Goal: Task Accomplishment & Management: Complete application form

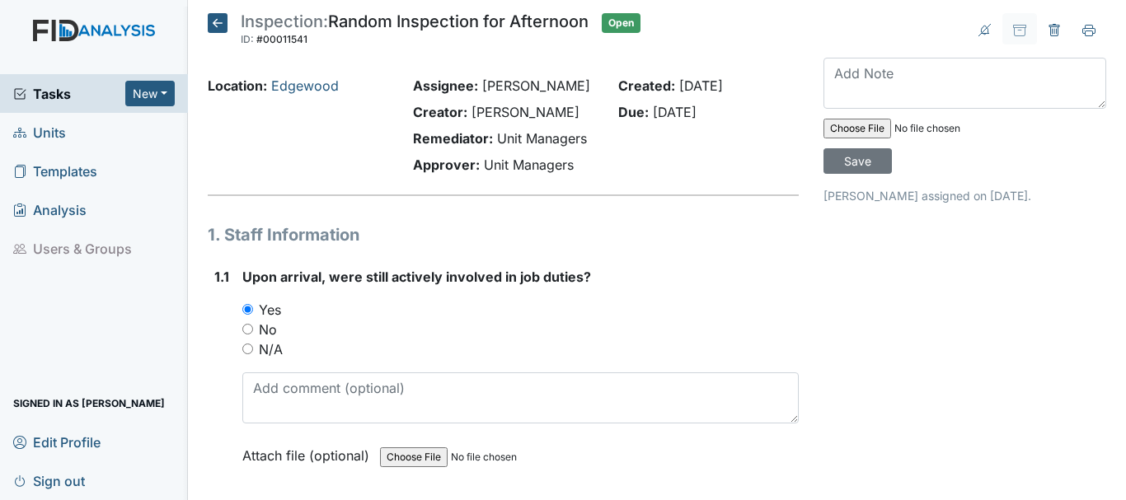
scroll to position [29573, 0]
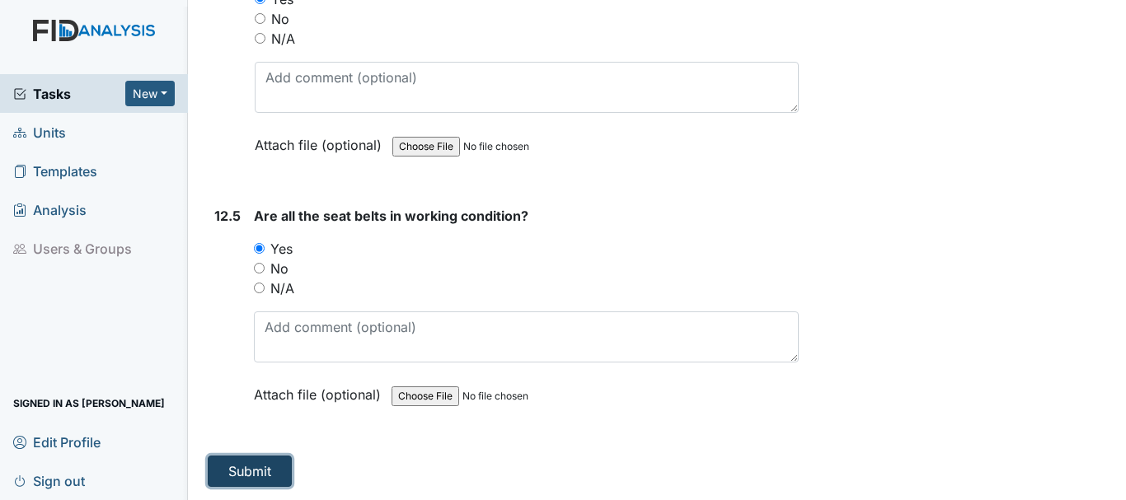
click at [257, 470] on button "Submit" at bounding box center [250, 471] width 84 height 31
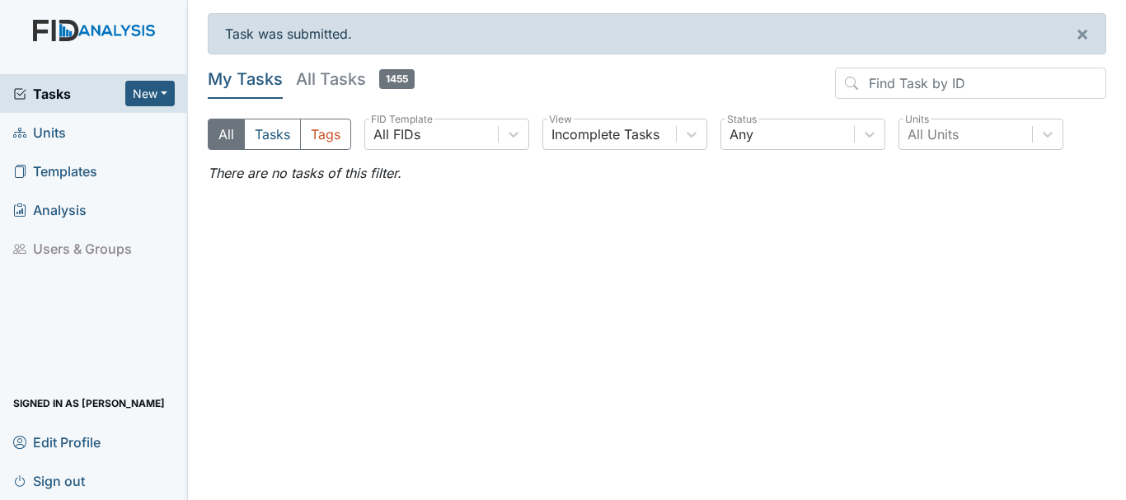
click at [59, 132] on span "Units" at bounding box center [39, 132] width 53 height 26
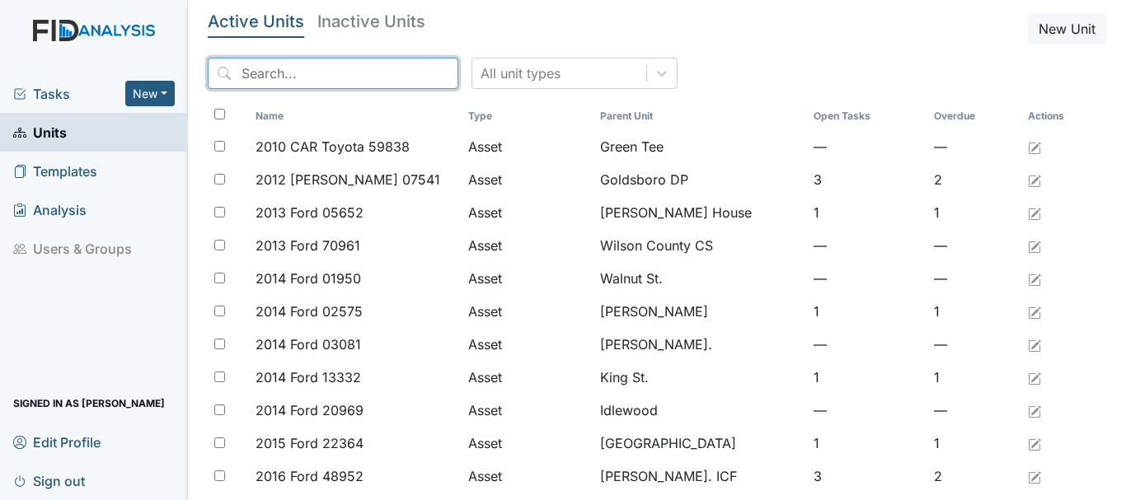
click at [275, 74] on input "search" at bounding box center [333, 73] width 250 height 31
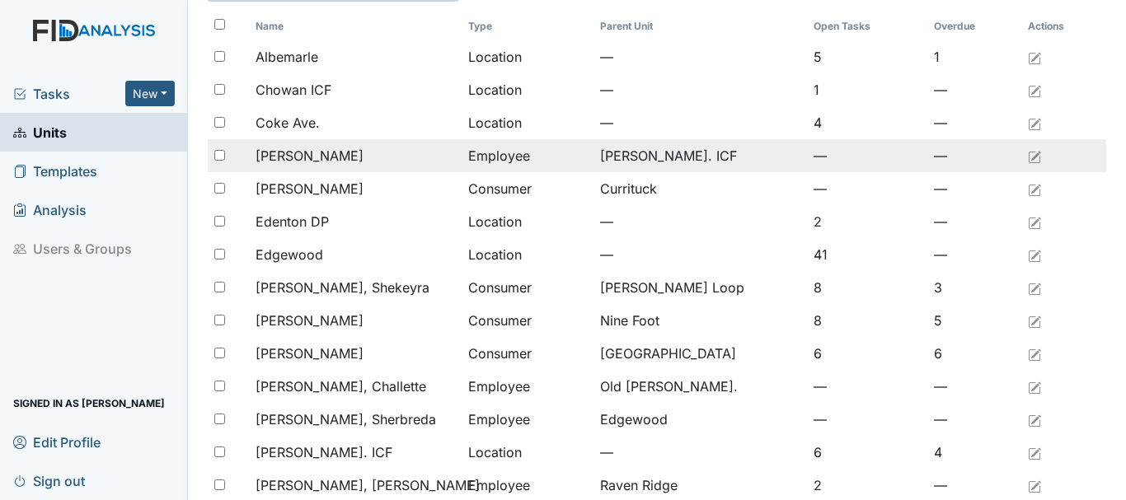
scroll to position [247, 0]
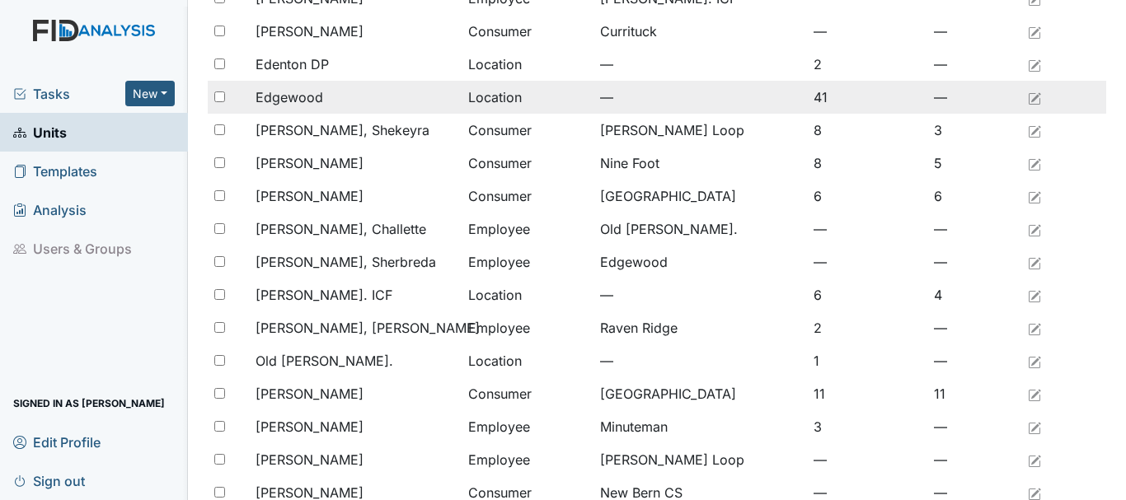
type input "ed"
click at [218, 100] on input "checkbox" at bounding box center [219, 96] width 11 height 11
checkbox input "true"
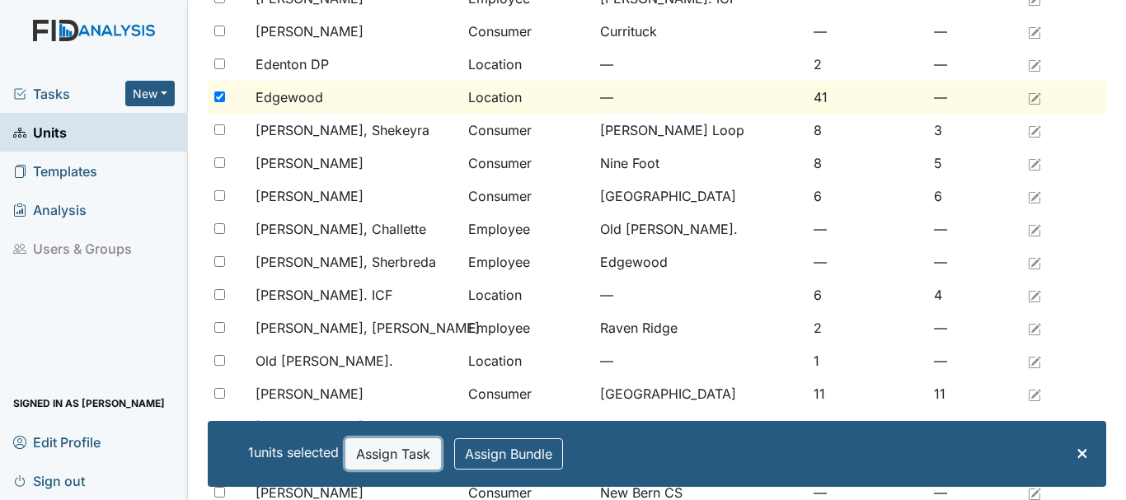
click at [391, 456] on button "Assign Task" at bounding box center [393, 453] width 96 height 31
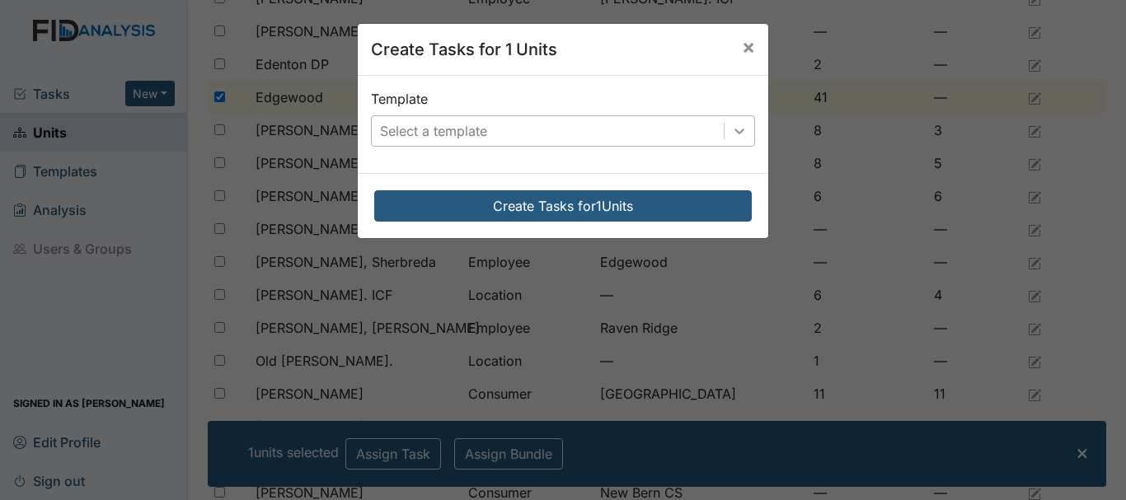
click at [737, 128] on icon at bounding box center [739, 131] width 16 height 16
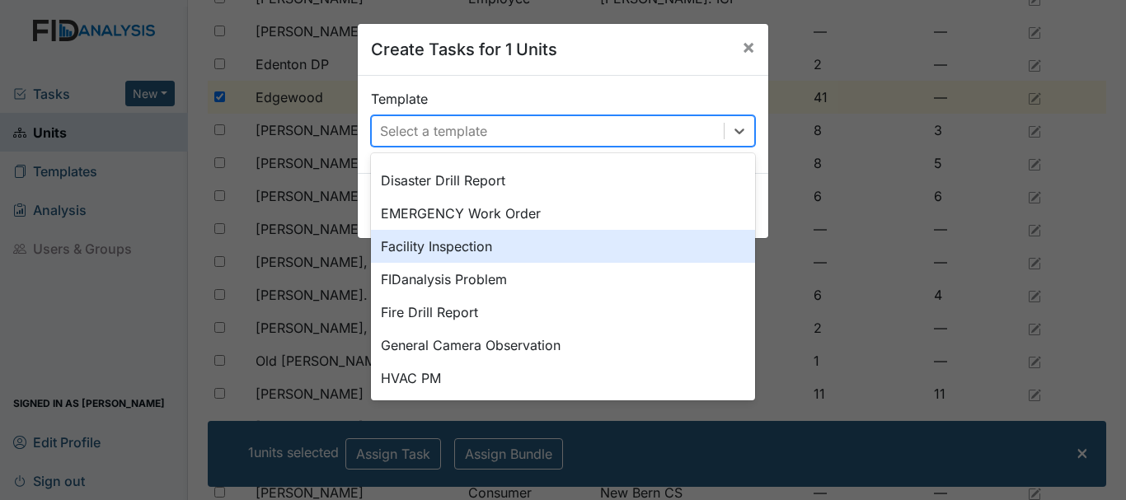
click at [451, 250] on div "Facility Inspection" at bounding box center [563, 246] width 384 height 33
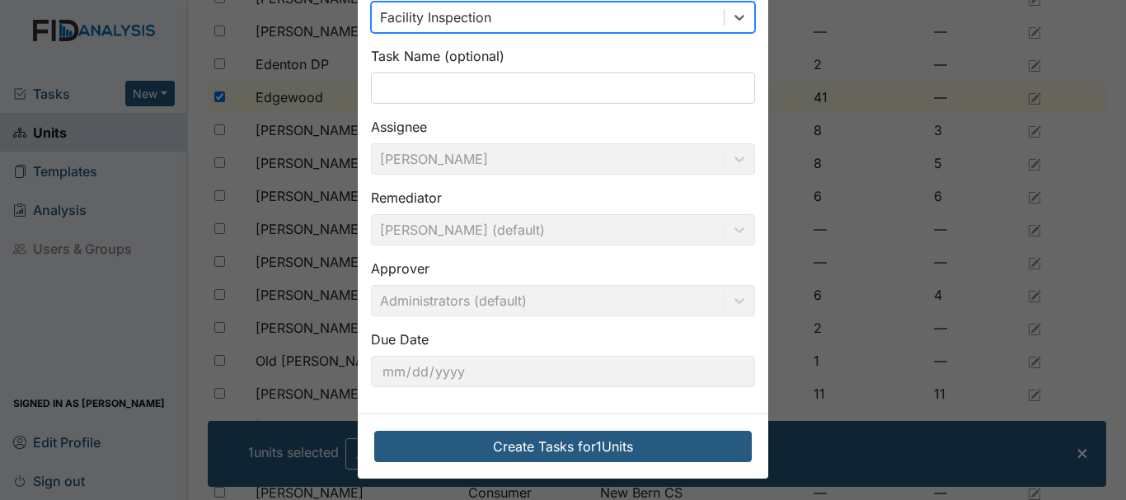
scroll to position [116, 0]
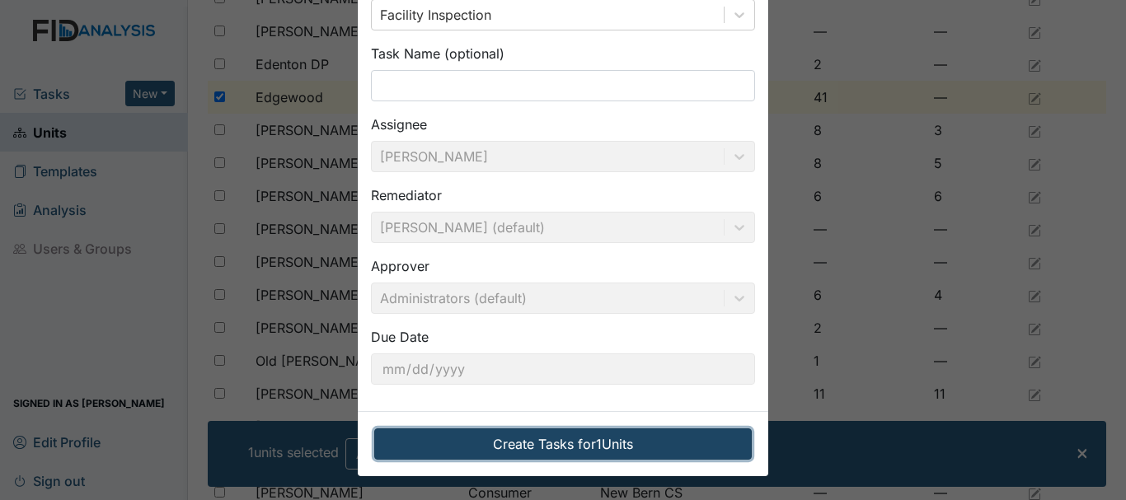
click at [503, 438] on button "Create Tasks for 1 Units" at bounding box center [562, 443] width 377 height 31
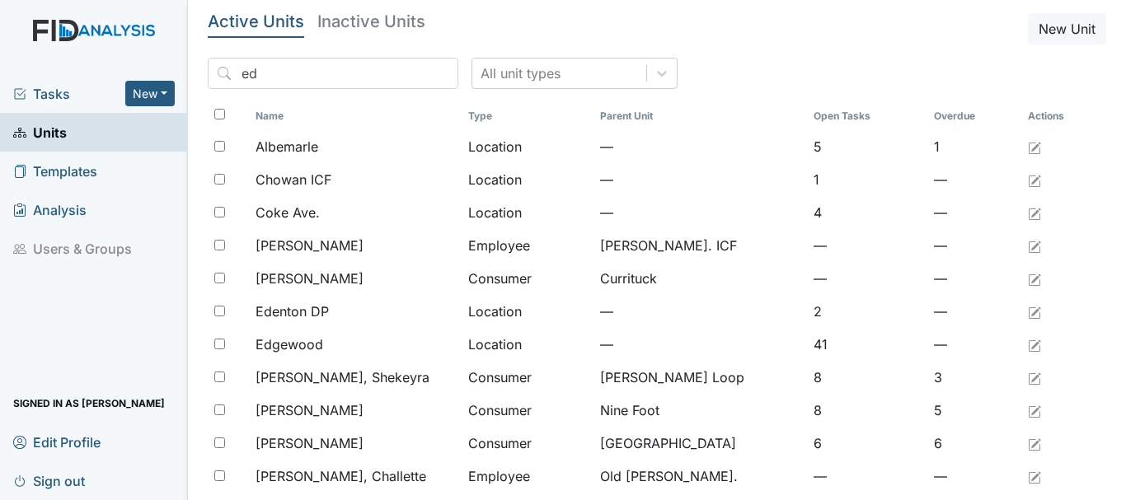
click at [41, 93] on span "Tasks" at bounding box center [69, 94] width 112 height 20
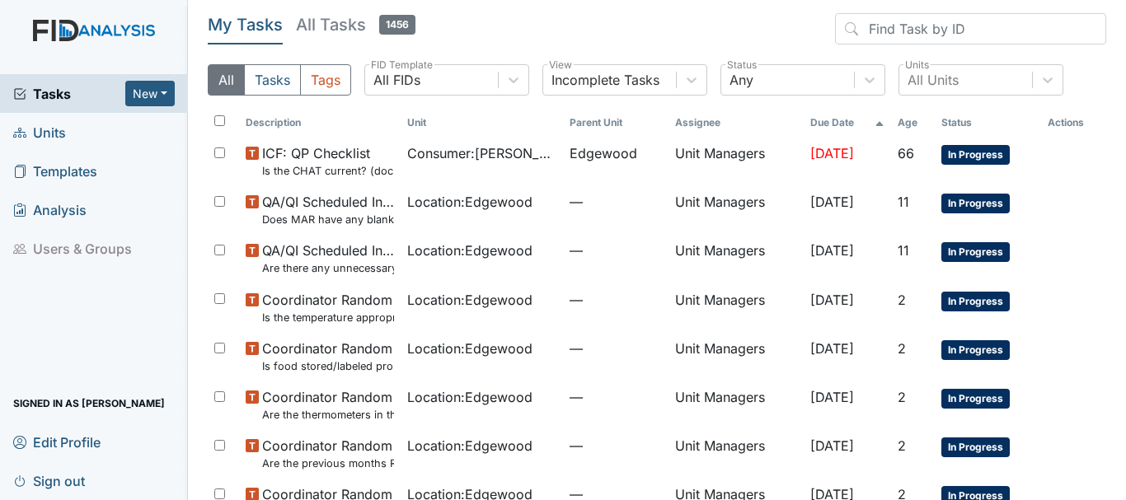
click at [39, 128] on span "Units" at bounding box center [39, 132] width 53 height 26
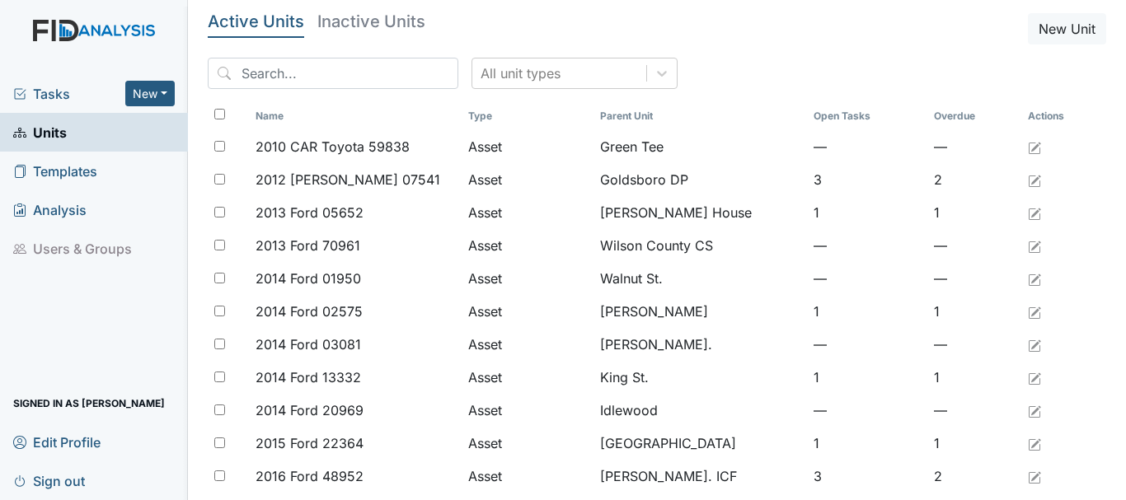
click at [55, 96] on span "Tasks" at bounding box center [69, 94] width 112 height 20
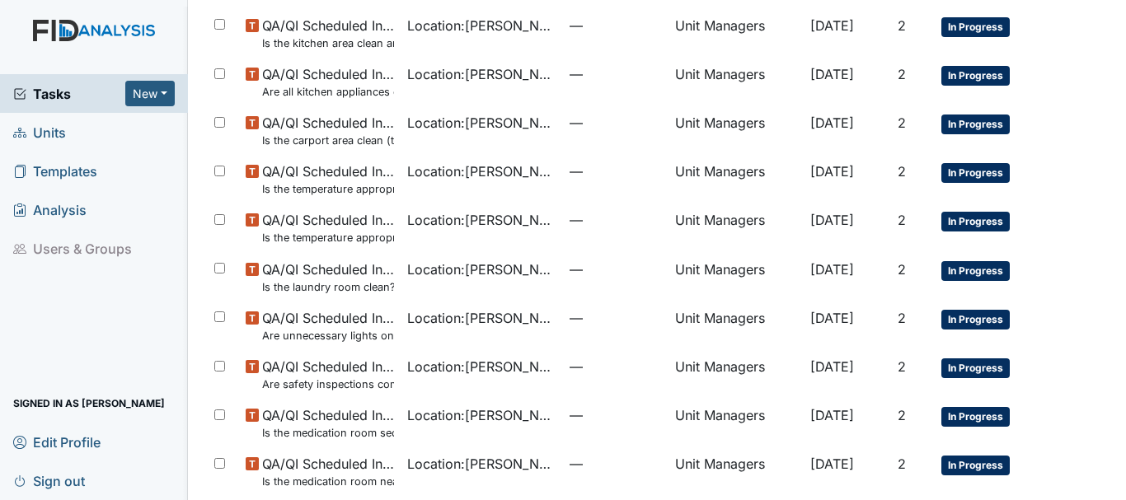
scroll to position [1171, 0]
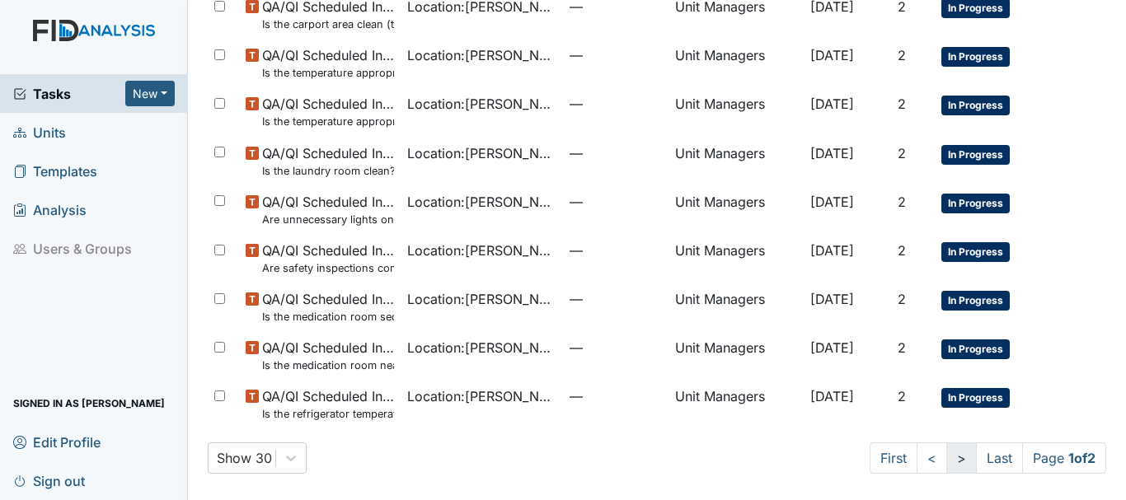
click at [950, 456] on link ">" at bounding box center [961, 457] width 30 height 31
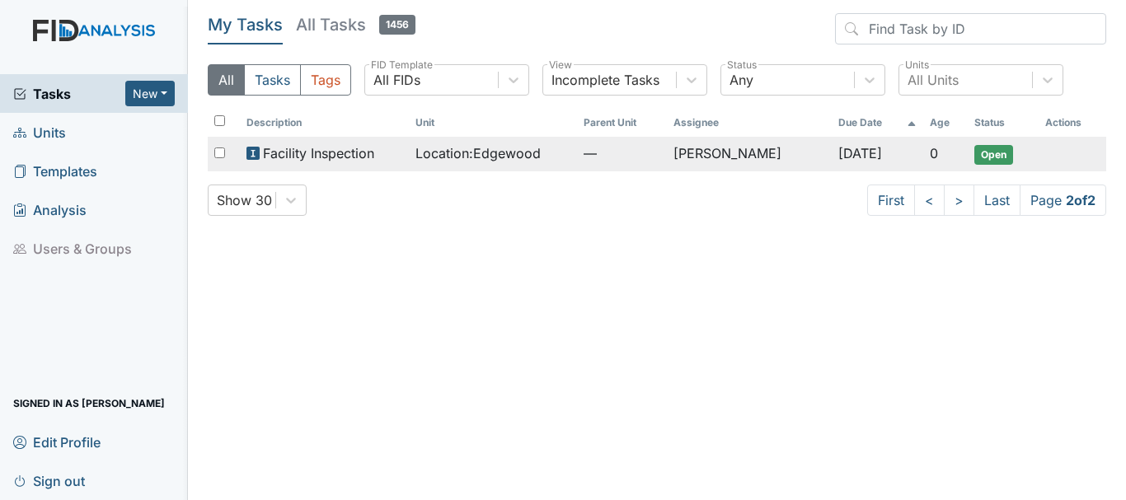
click at [297, 158] on span "Facility Inspection" at bounding box center [318, 153] width 111 height 20
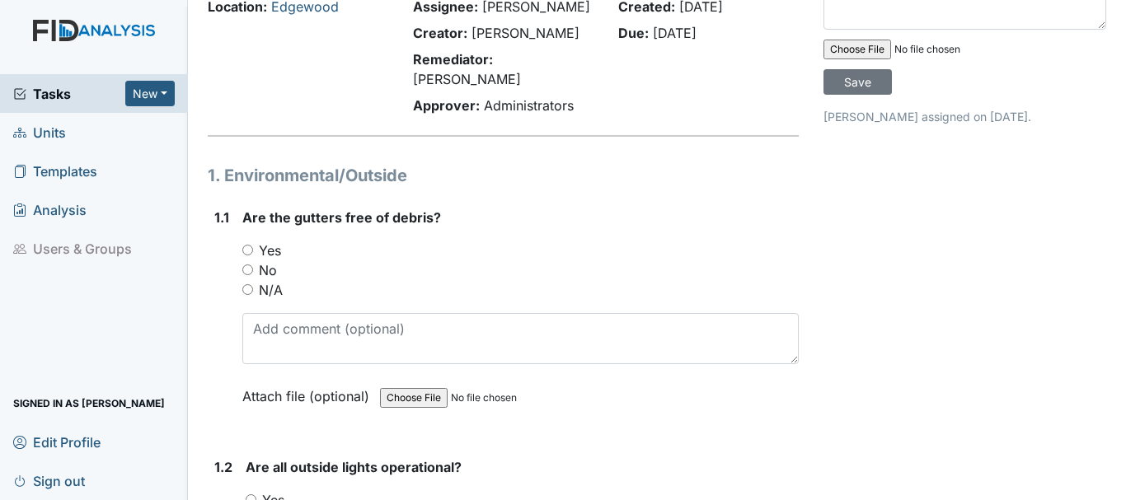
scroll to position [165, 0]
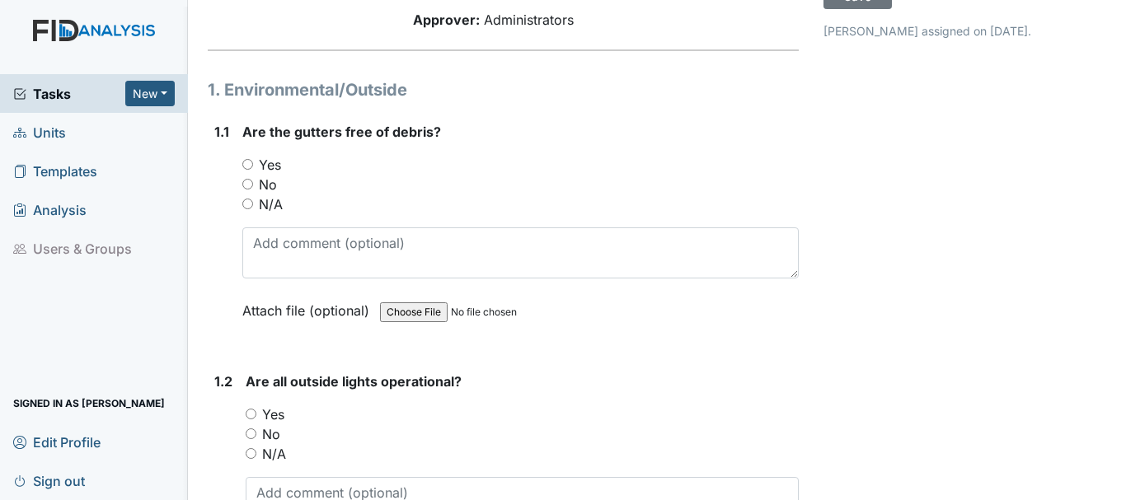
click at [249, 179] on input "No" at bounding box center [247, 184] width 11 height 11
radio input "true"
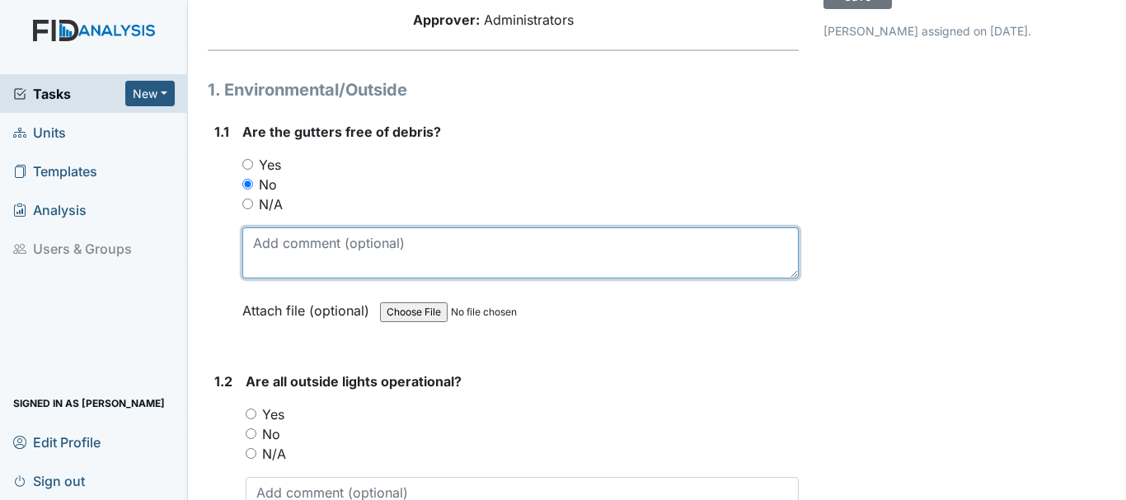
click at [360, 230] on textarea at bounding box center [520, 252] width 556 height 51
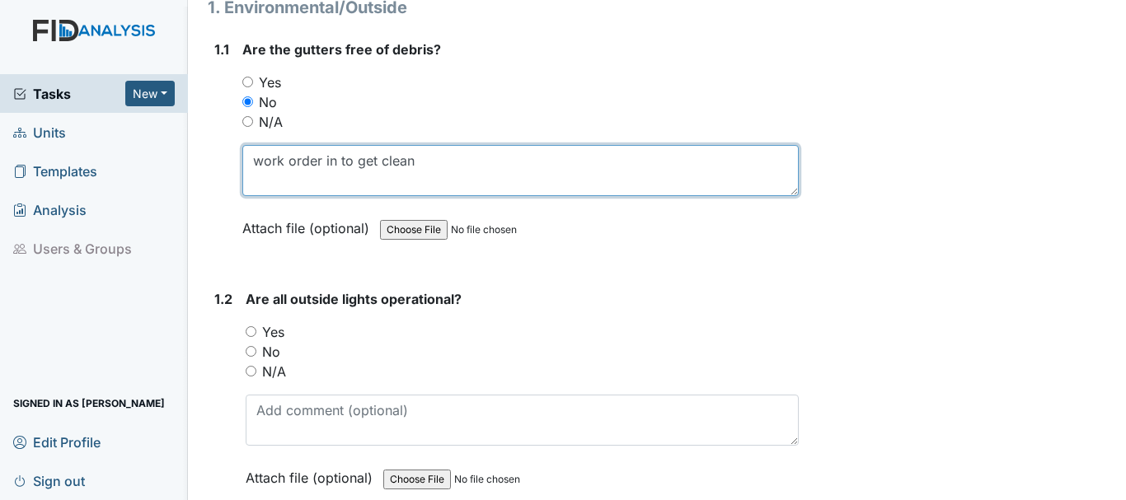
type textarea "work order in to get clean"
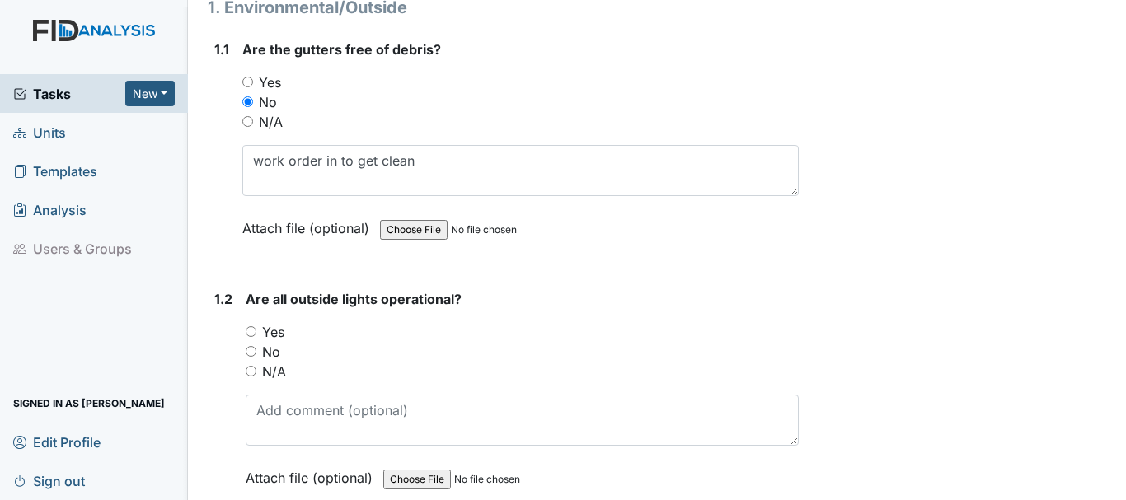
click at [252, 326] on input "Yes" at bounding box center [251, 331] width 11 height 11
radio input "true"
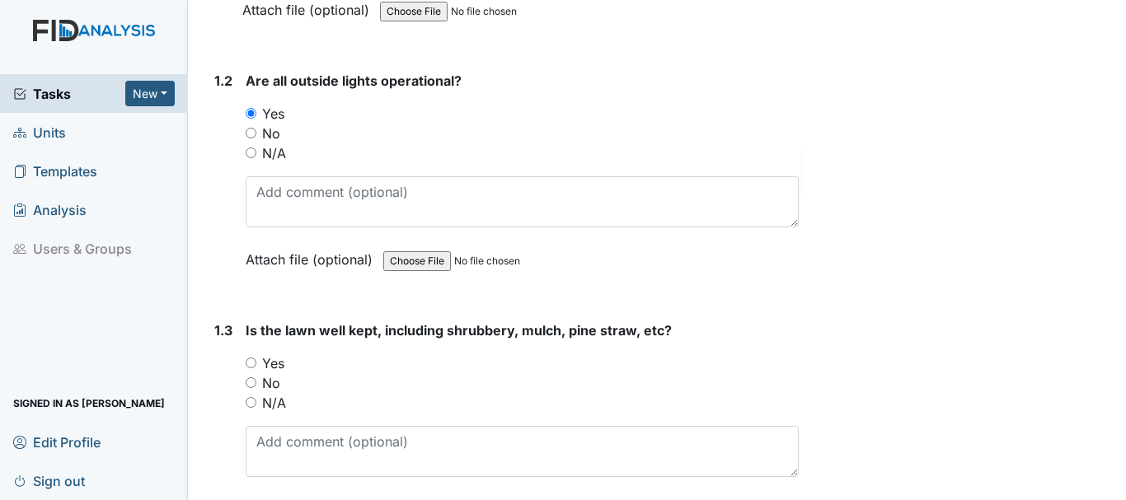
scroll to position [494, 0]
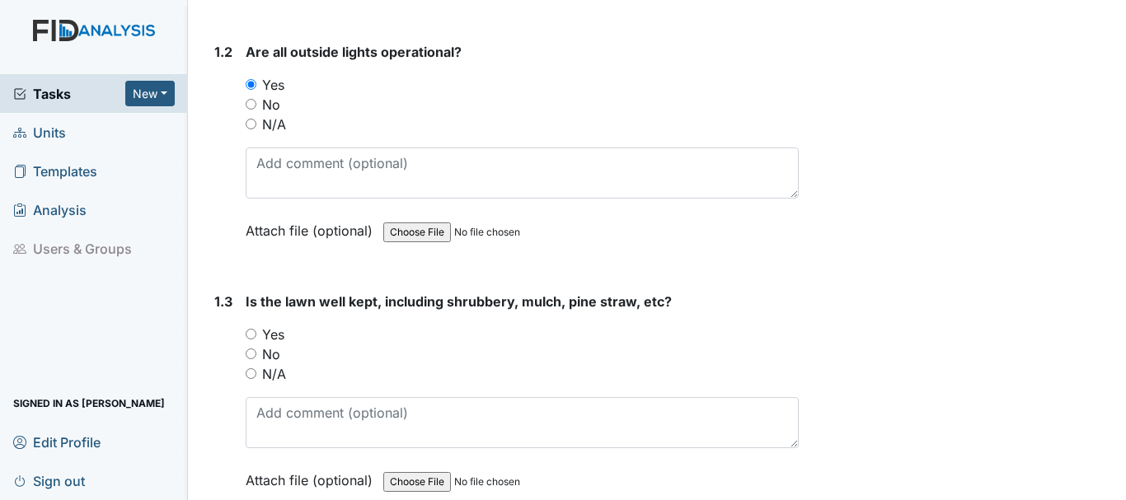
click at [255, 349] on input "No" at bounding box center [251, 354] width 11 height 11
radio input "true"
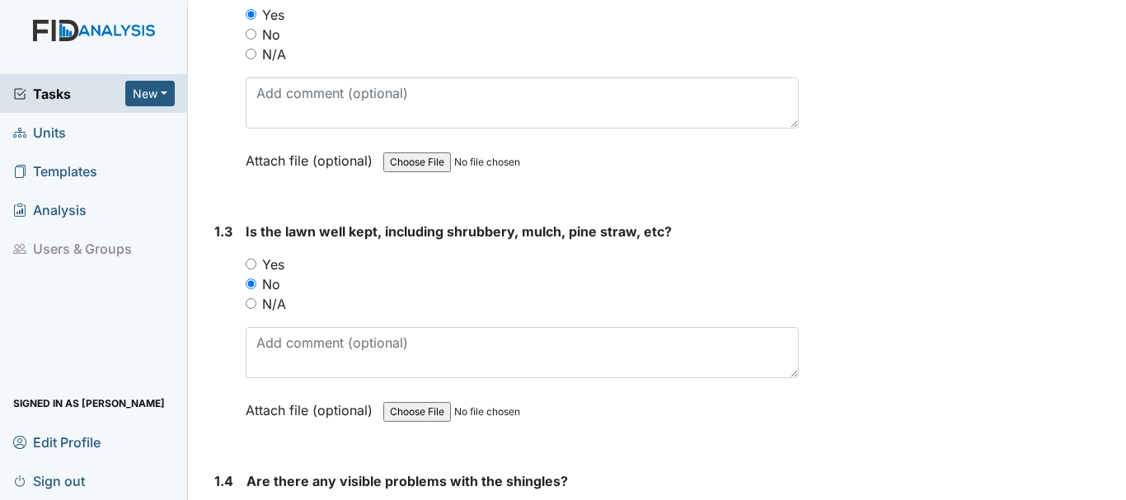
scroll to position [659, 0]
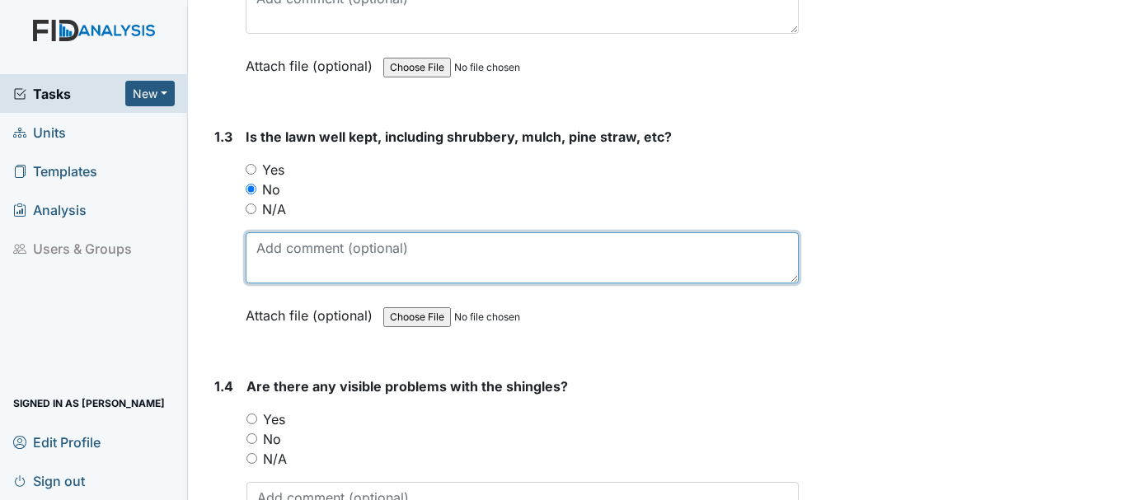
click at [333, 247] on textarea at bounding box center [522, 257] width 553 height 51
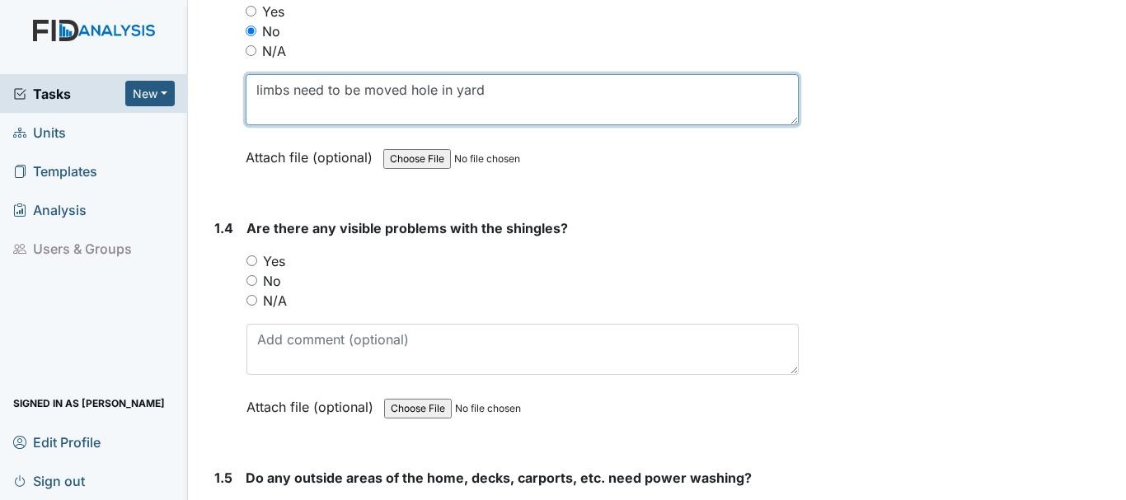
scroll to position [824, 0]
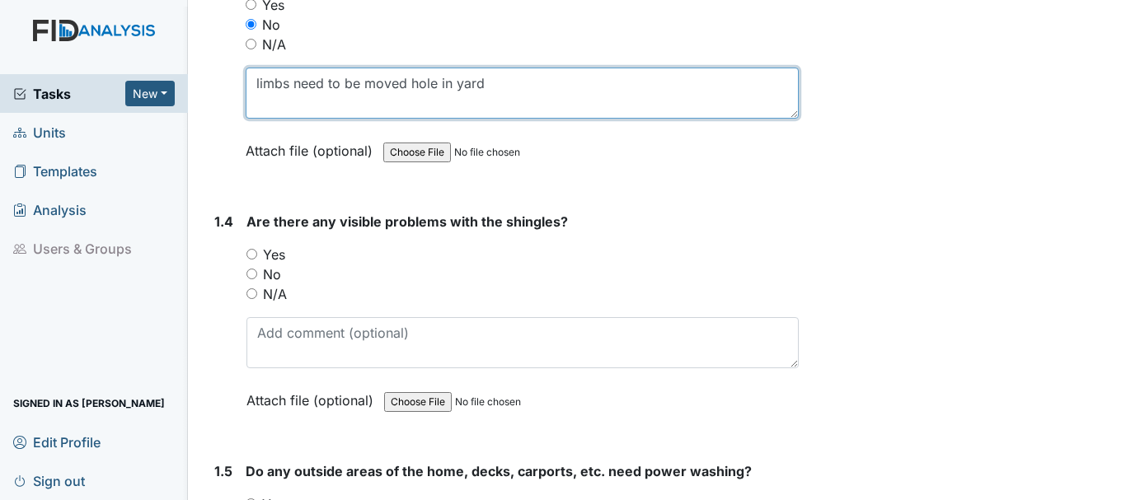
type textarea "limbs need to be moved hole in yard"
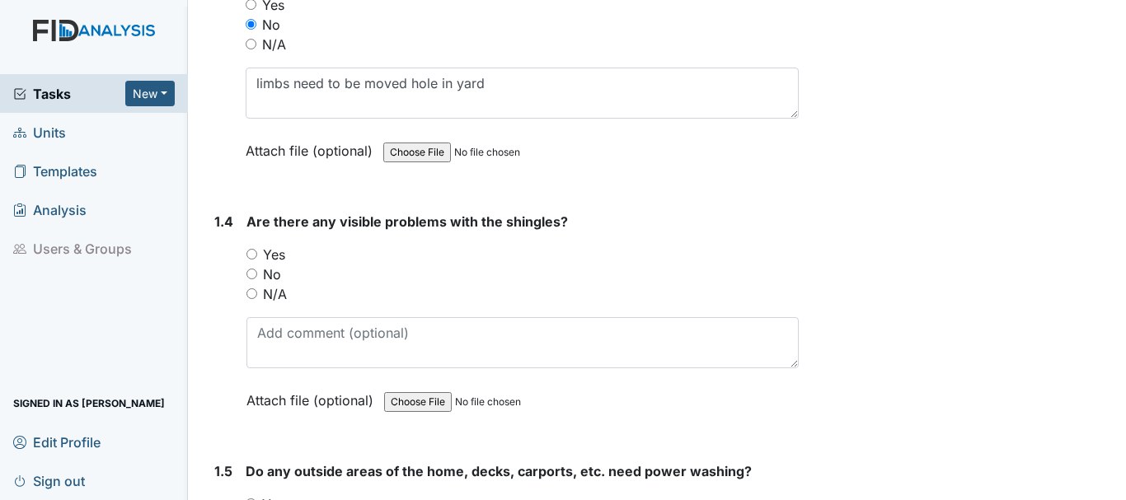
click at [253, 269] on input "No" at bounding box center [251, 274] width 11 height 11
radio input "true"
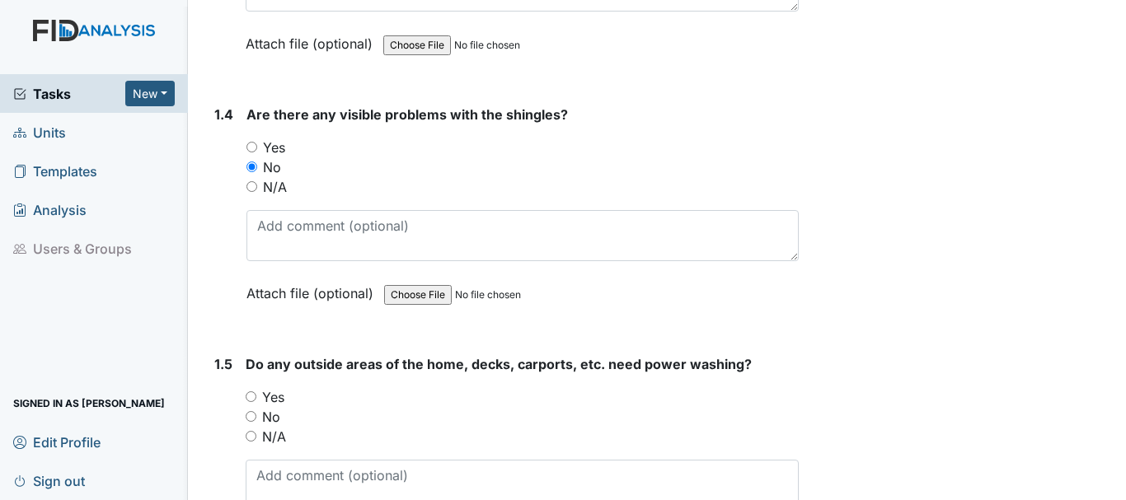
scroll to position [1071, 0]
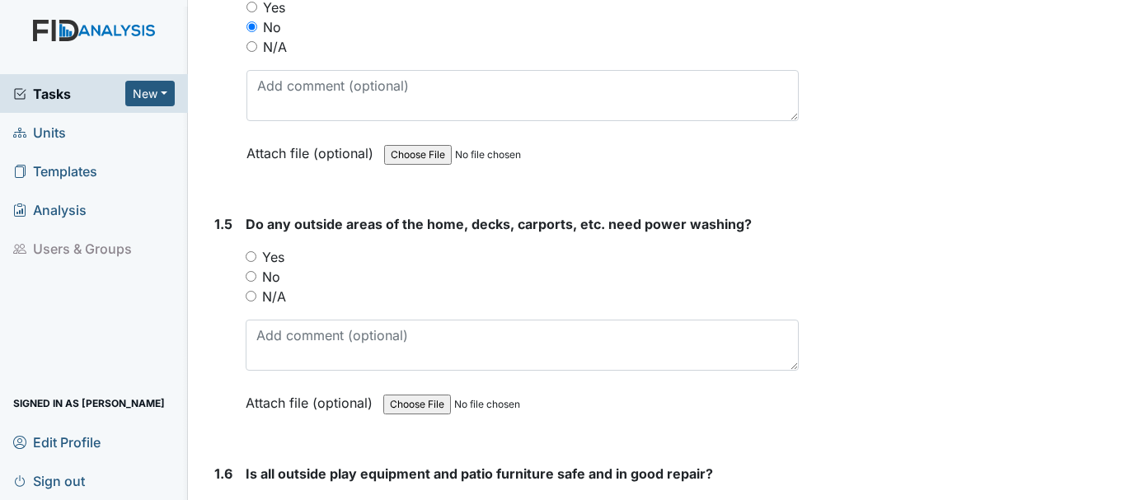
click at [254, 271] on input "No" at bounding box center [251, 276] width 11 height 11
radio input "true"
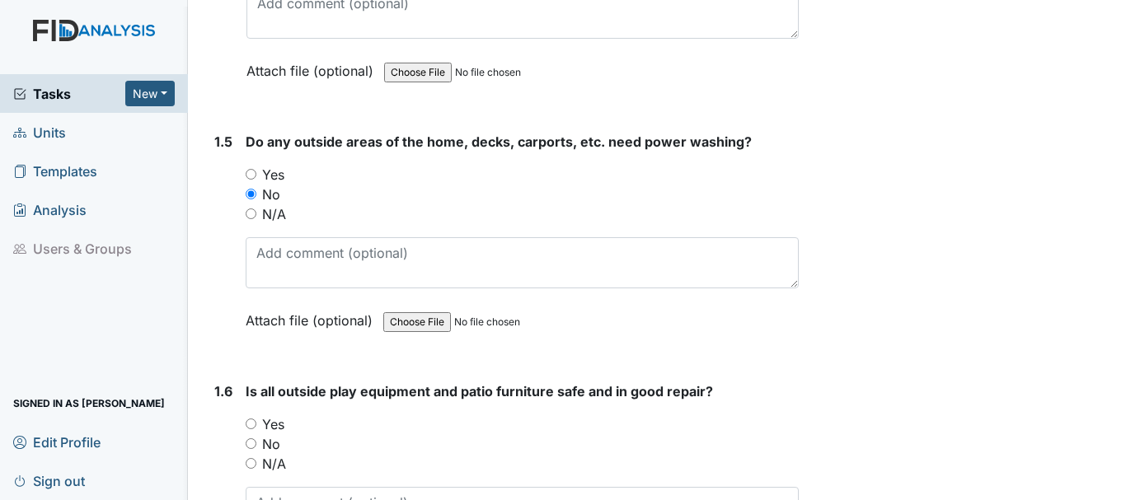
scroll to position [1318, 0]
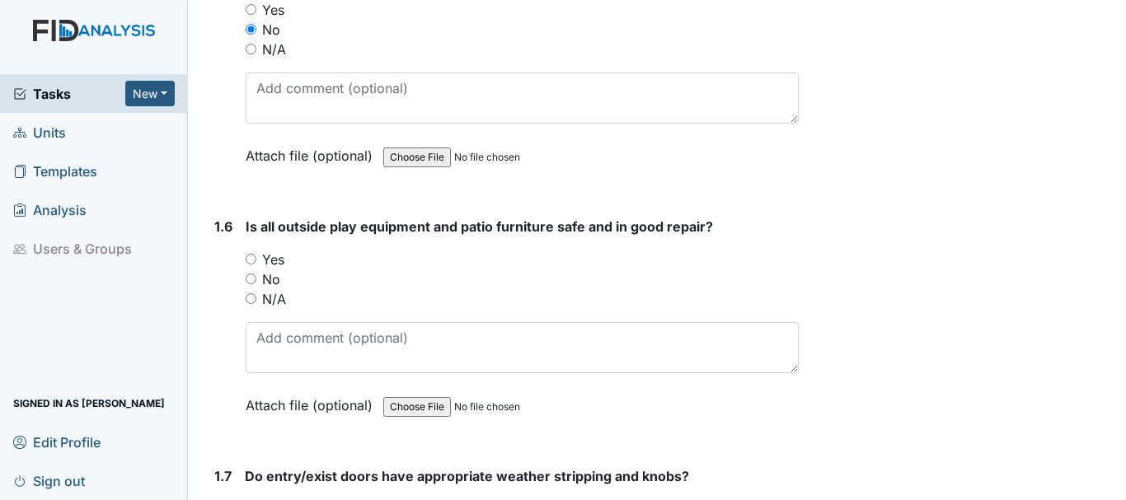
click at [252, 254] on input "Yes" at bounding box center [251, 259] width 11 height 11
radio input "true"
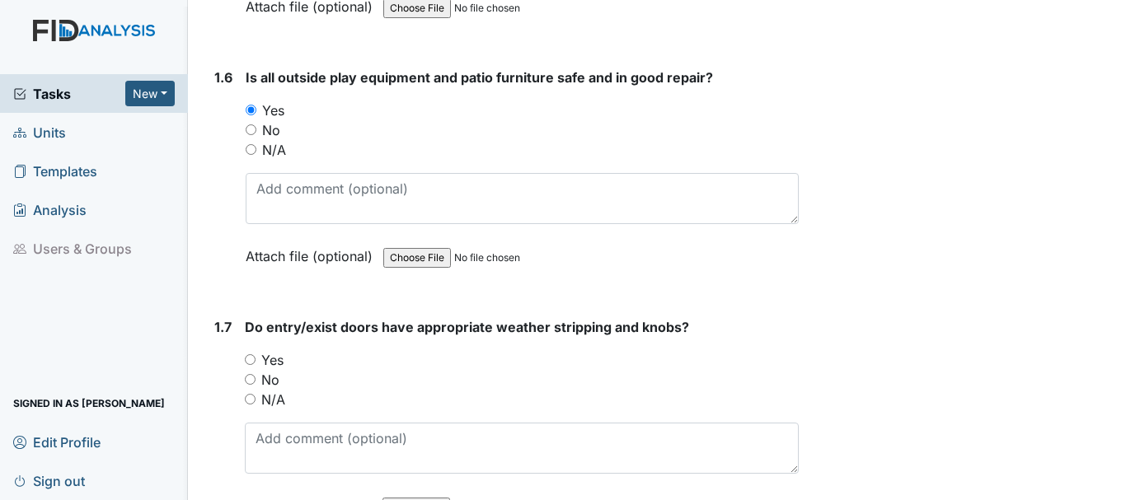
scroll to position [1483, 0]
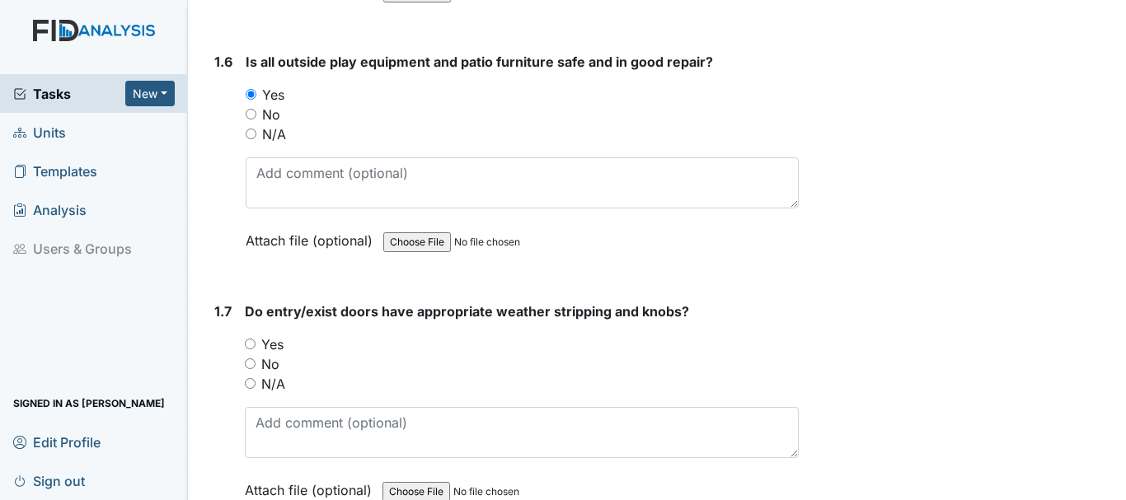
click at [250, 339] on input "Yes" at bounding box center [250, 344] width 11 height 11
radio input "true"
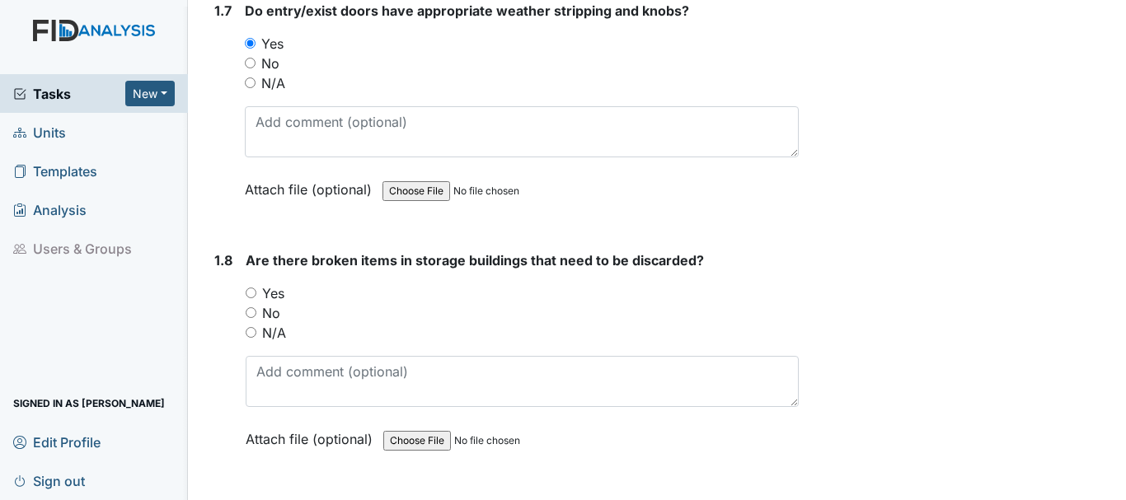
scroll to position [1813, 0]
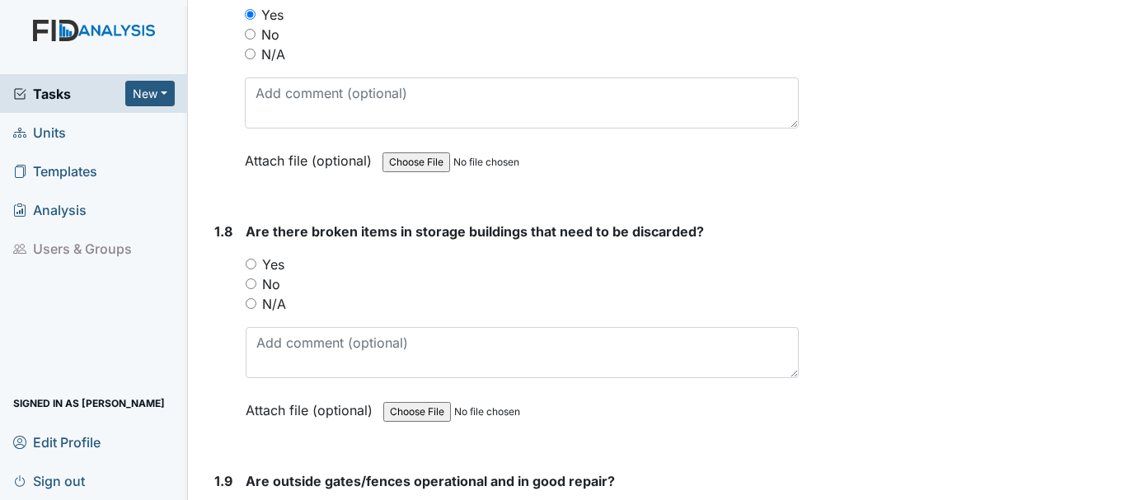
drag, startPoint x: 249, startPoint y: 265, endPoint x: 323, endPoint y: 262, distance: 74.2
click at [250, 279] on input "No" at bounding box center [251, 284] width 11 height 11
radio input "true"
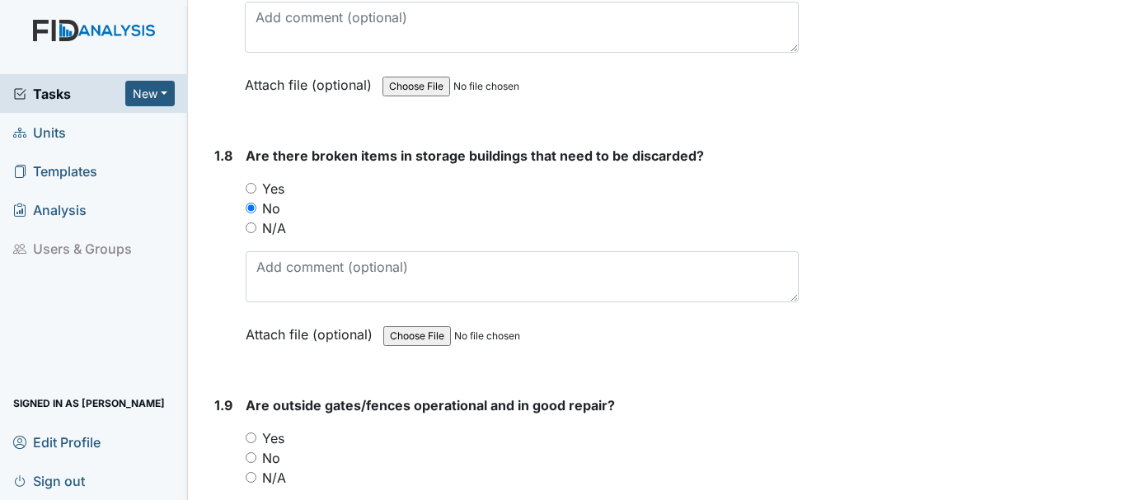
scroll to position [1978, 0]
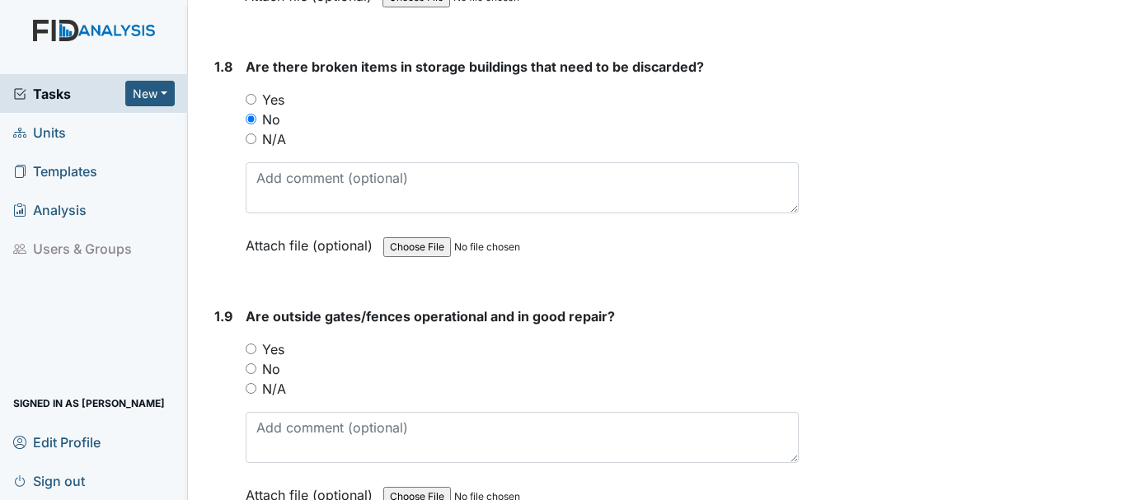
click at [249, 344] on input "Yes" at bounding box center [251, 349] width 11 height 11
radio input "true"
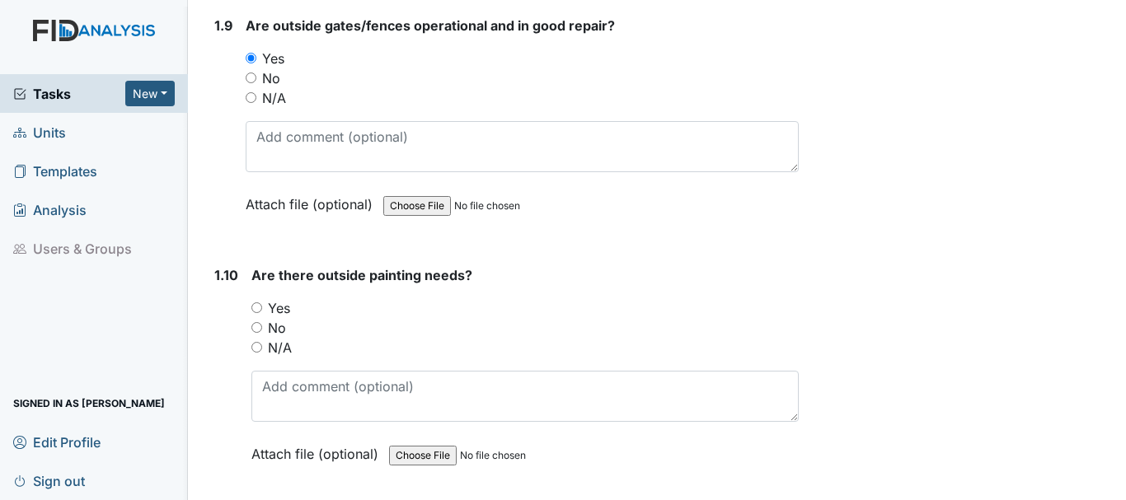
scroll to position [2307, 0]
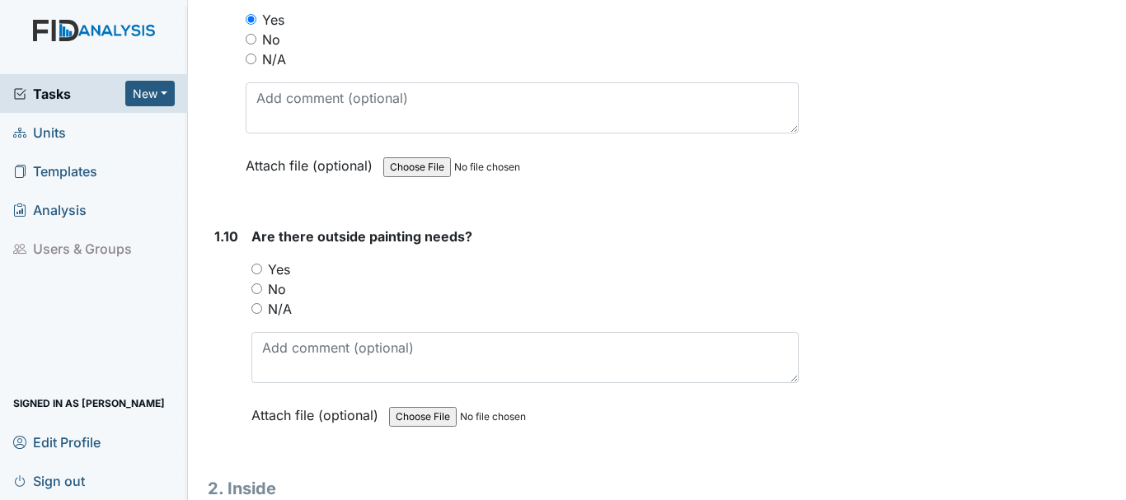
click at [256, 283] on input "No" at bounding box center [256, 288] width 11 height 11
radio input "true"
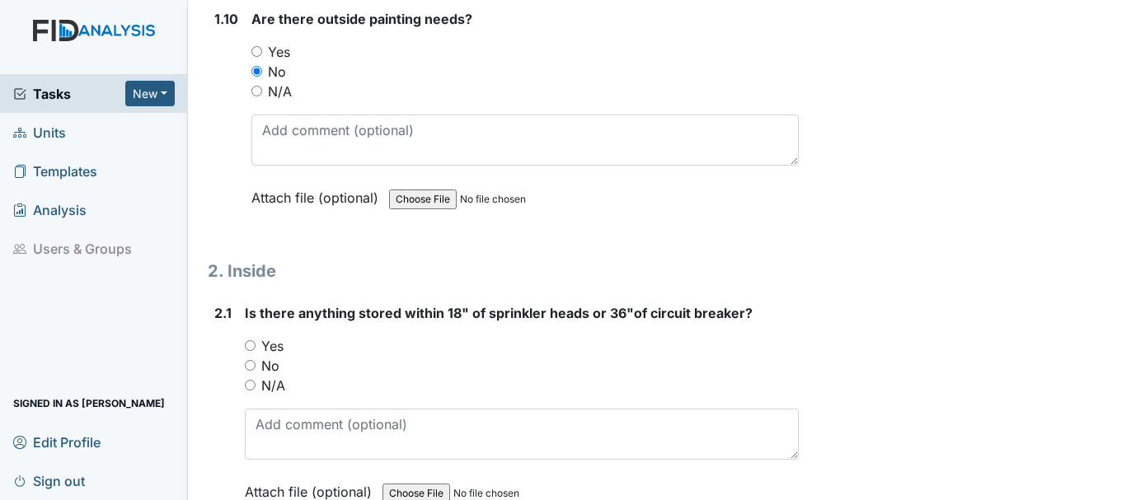
scroll to position [2554, 0]
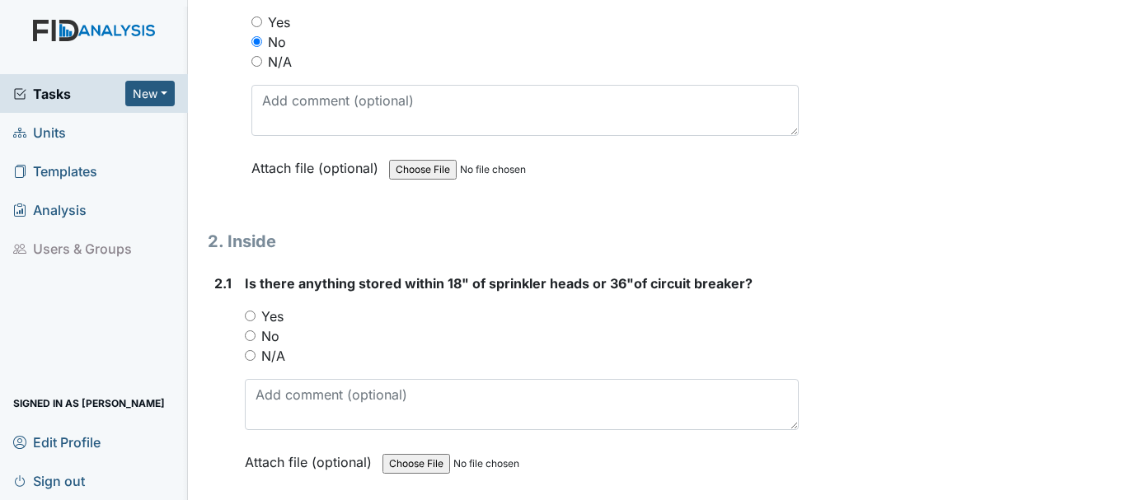
drag, startPoint x: 252, startPoint y: 316, endPoint x: 297, endPoint y: 306, distance: 45.8
click at [253, 330] on input "No" at bounding box center [250, 335] width 11 height 11
radio input "true"
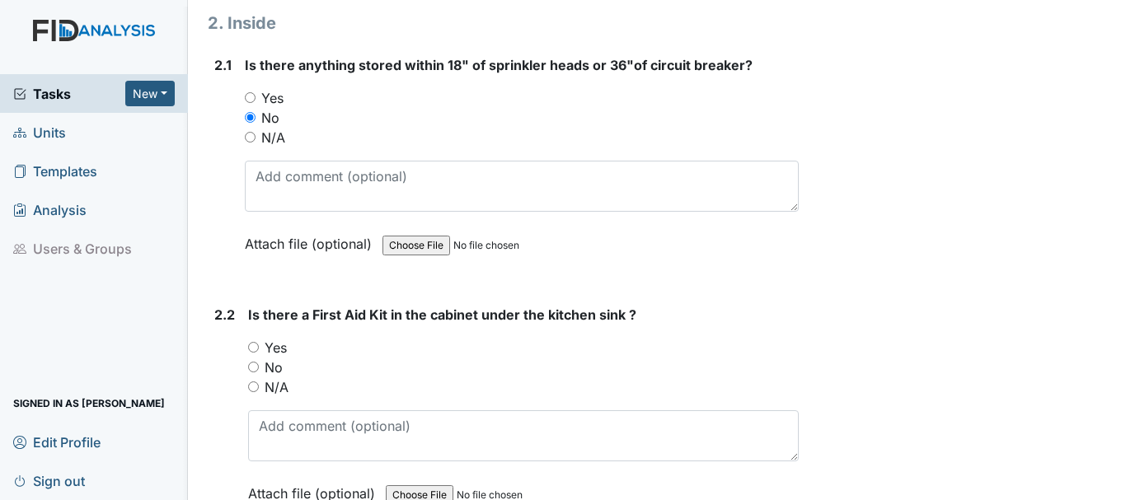
scroll to position [2802, 0]
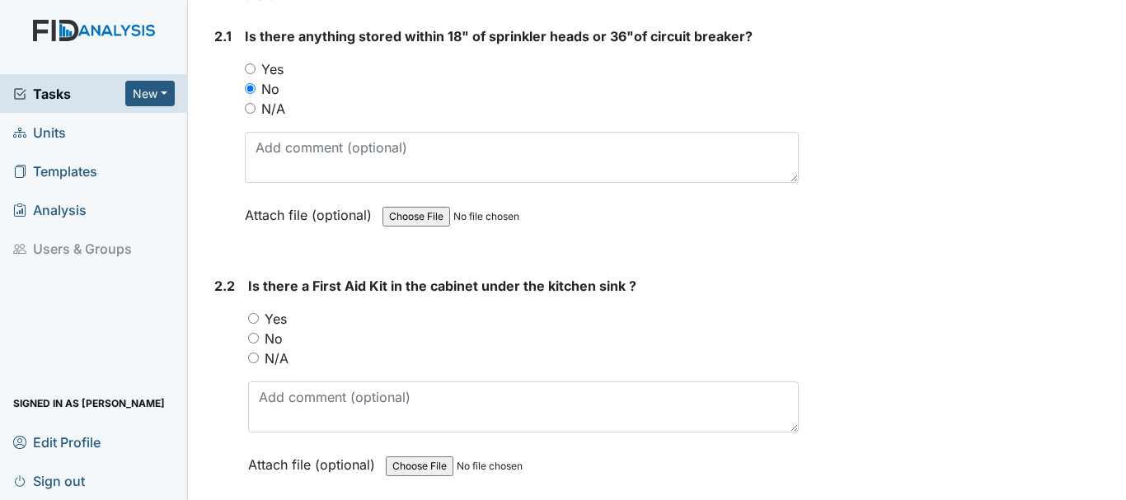
click at [258, 313] on input "Yes" at bounding box center [253, 318] width 11 height 11
radio input "true"
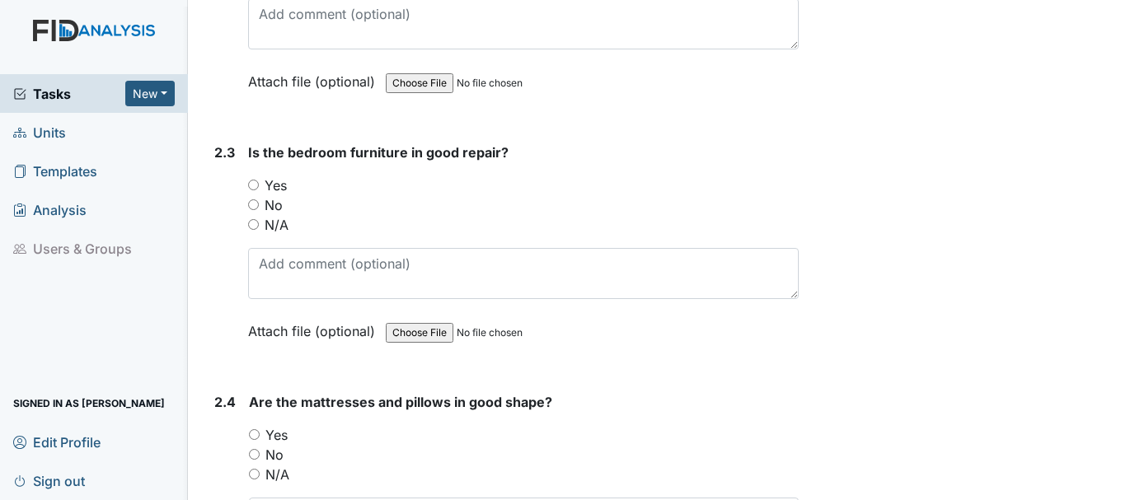
scroll to position [3214, 0]
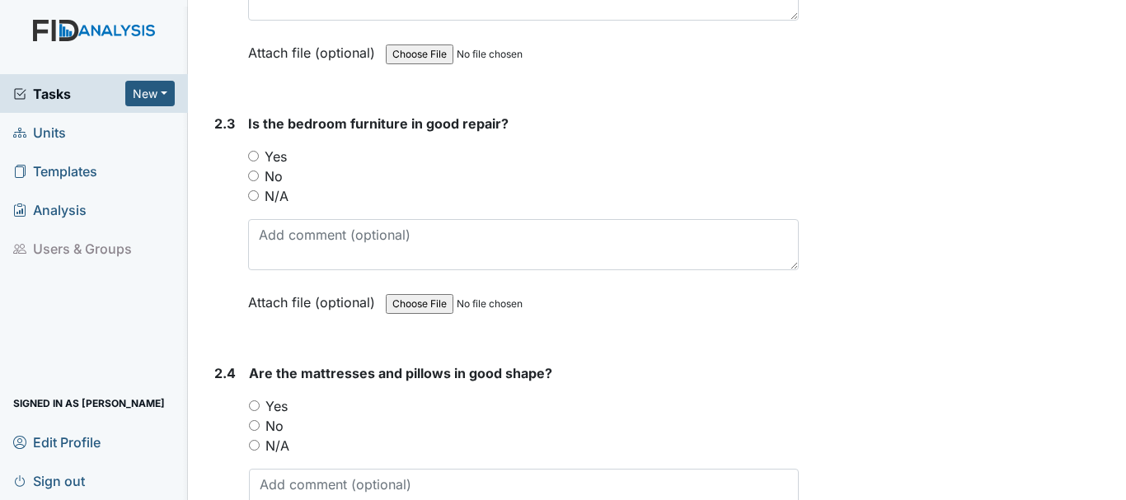
click at [251, 151] on input "Yes" at bounding box center [253, 156] width 11 height 11
radio input "true"
click at [254, 400] on input "Yes" at bounding box center [254, 405] width 11 height 11
radio input "true"
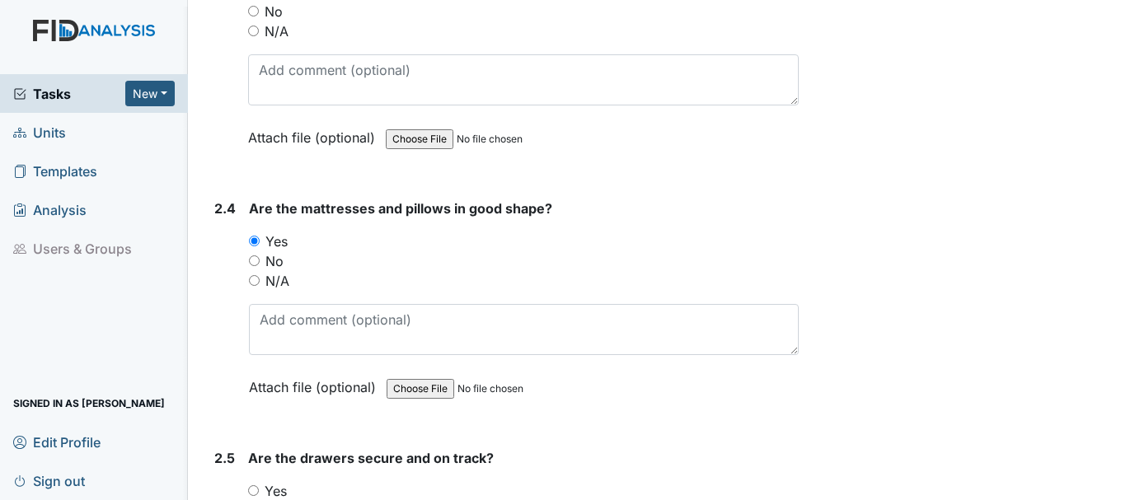
scroll to position [3543, 0]
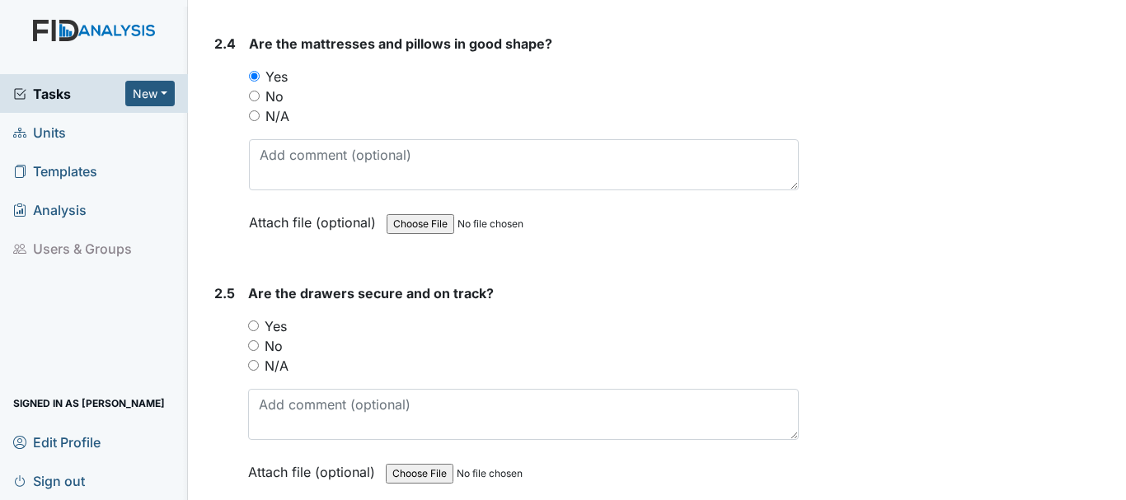
click at [252, 321] on input "Yes" at bounding box center [253, 326] width 11 height 11
radio input "true"
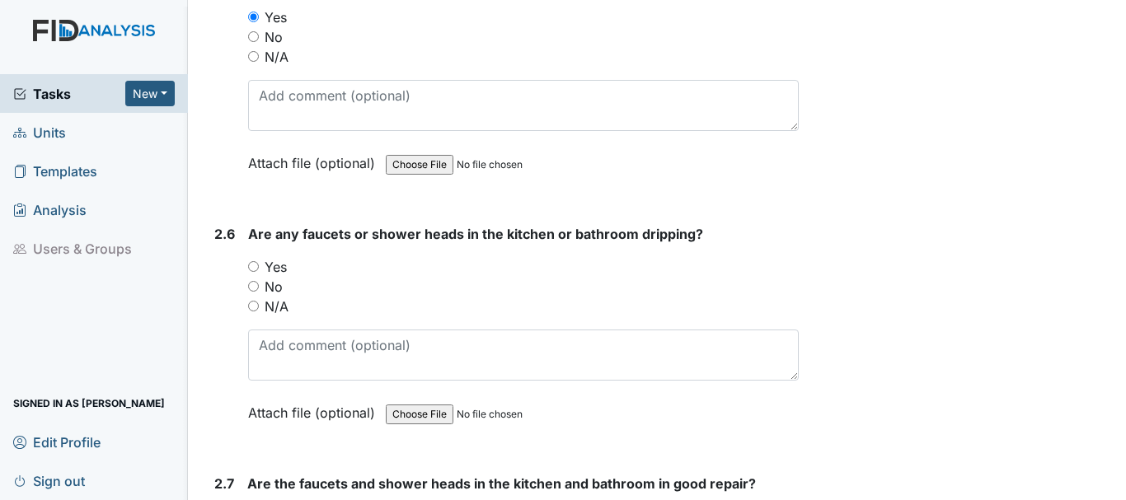
scroll to position [3955, 0]
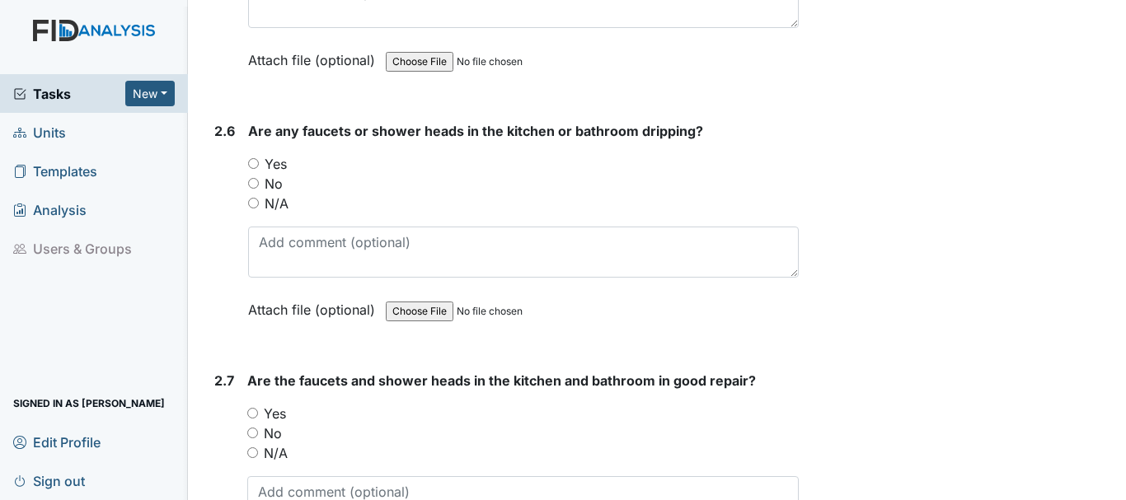
click at [256, 178] on input "No" at bounding box center [253, 183] width 11 height 11
radio input "true"
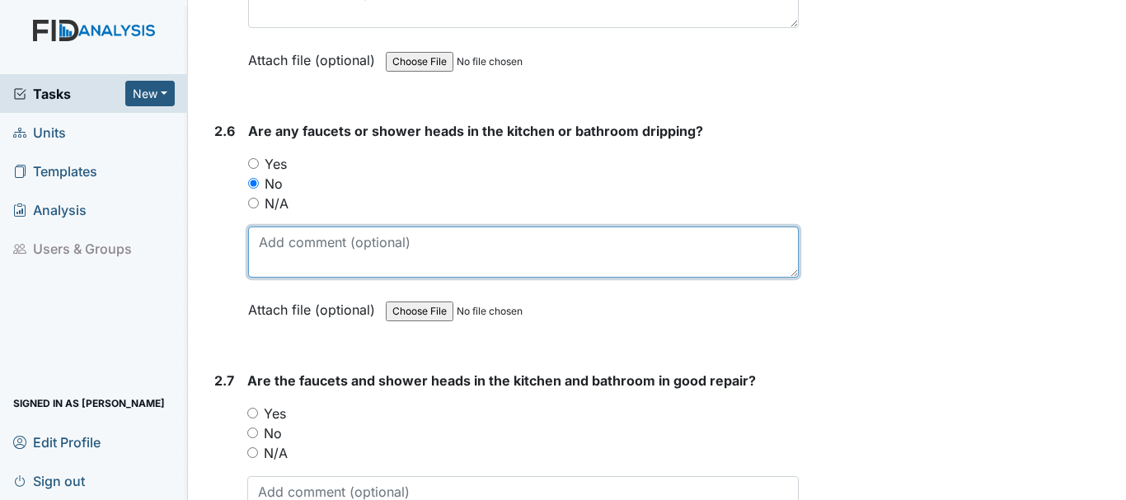
click at [325, 232] on textarea at bounding box center [523, 252] width 550 height 51
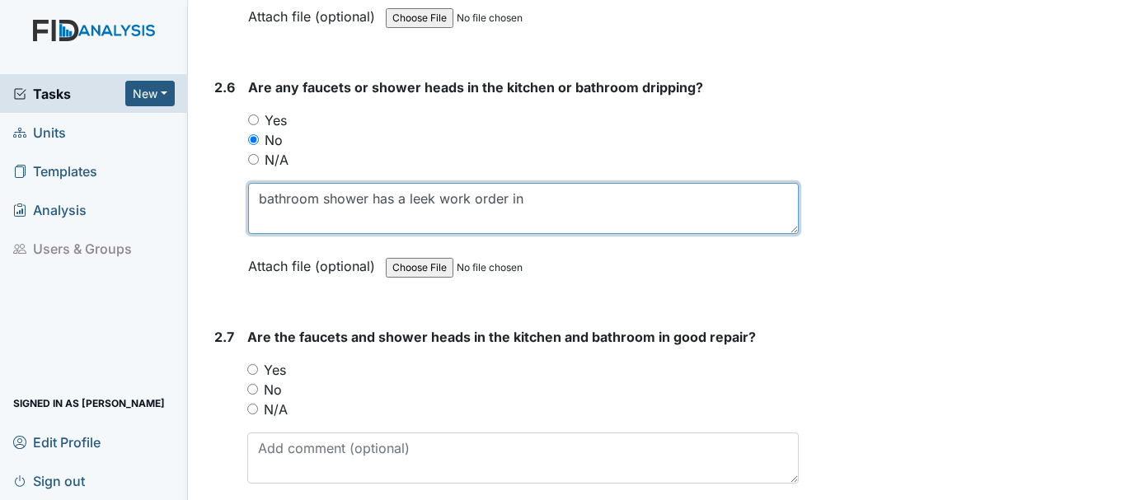
scroll to position [4037, 0]
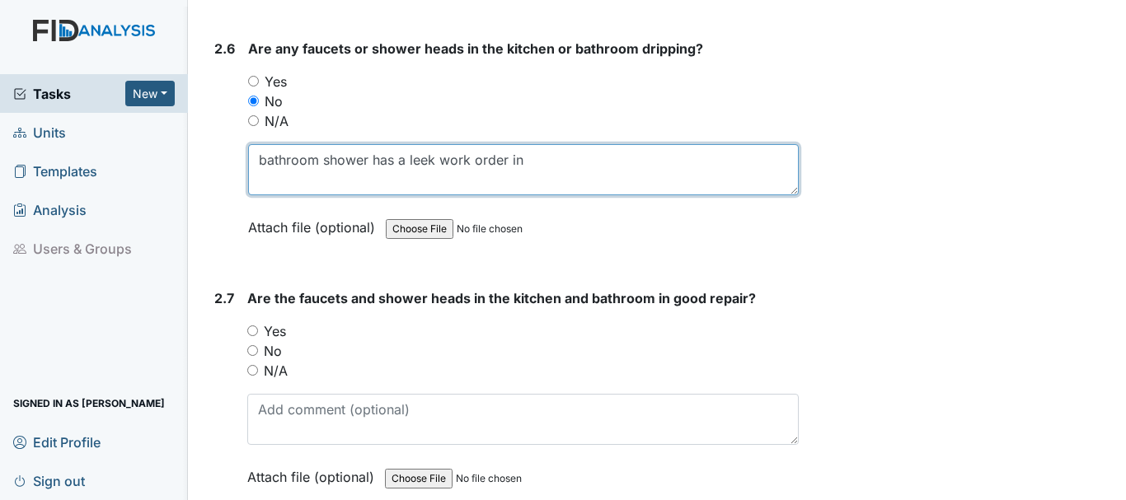
type textarea "bathroom shower has a leek work order in"
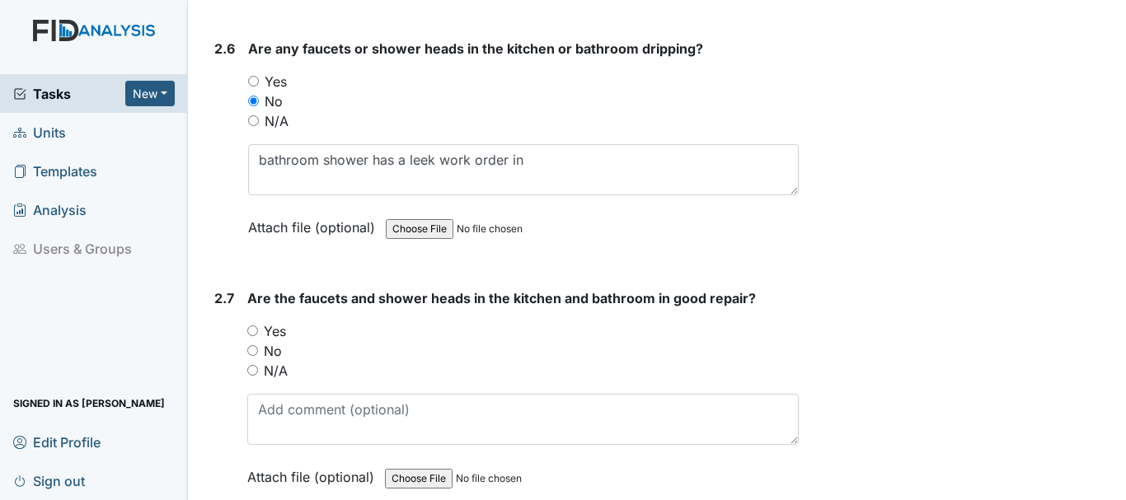
click at [253, 325] on input "Yes" at bounding box center [252, 330] width 11 height 11
radio input "true"
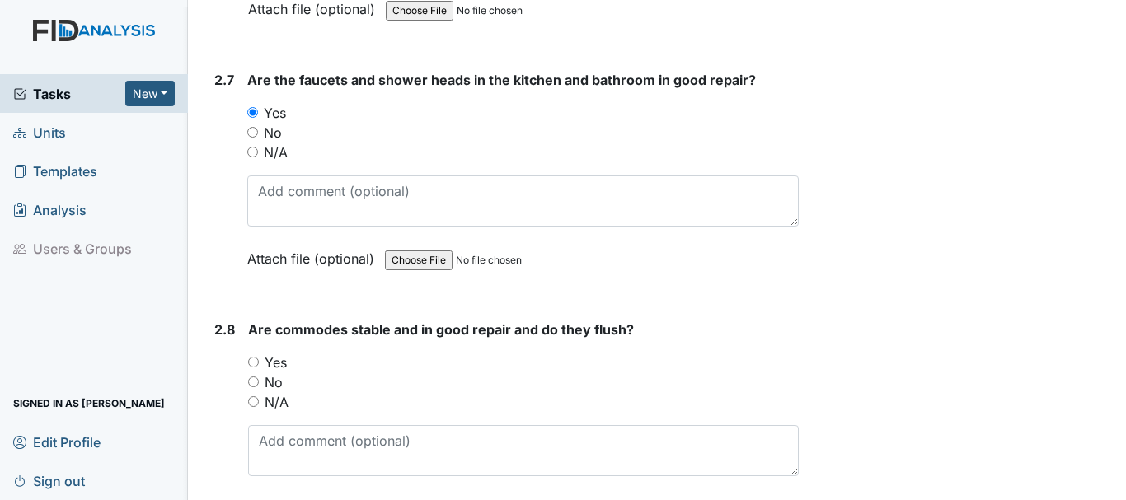
scroll to position [4367, 0]
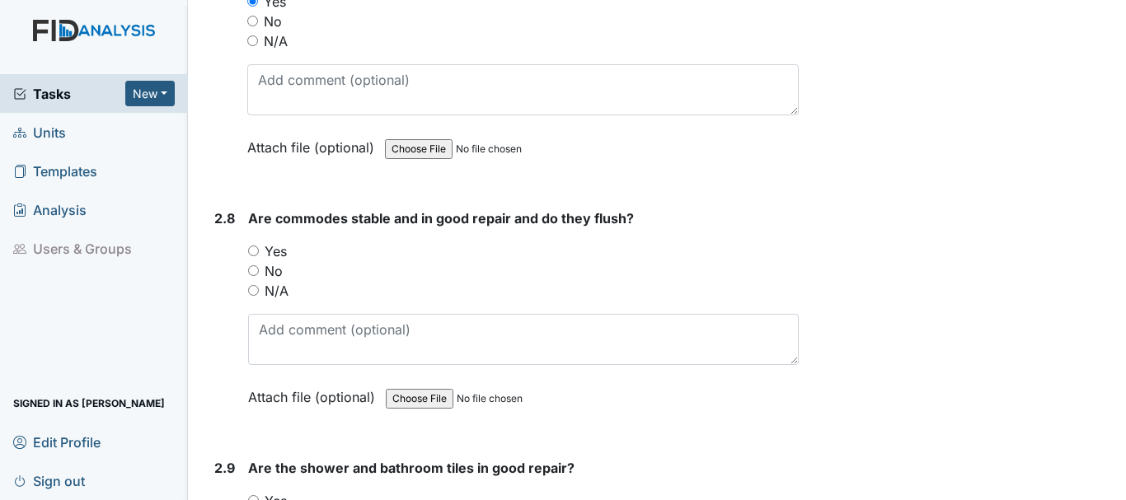
click at [249, 246] on input "Yes" at bounding box center [253, 251] width 11 height 11
radio input "true"
drag, startPoint x: 252, startPoint y: 480, endPoint x: 382, endPoint y: 457, distance: 132.1
click at [250, 495] on input "Yes" at bounding box center [253, 500] width 11 height 11
radio input "true"
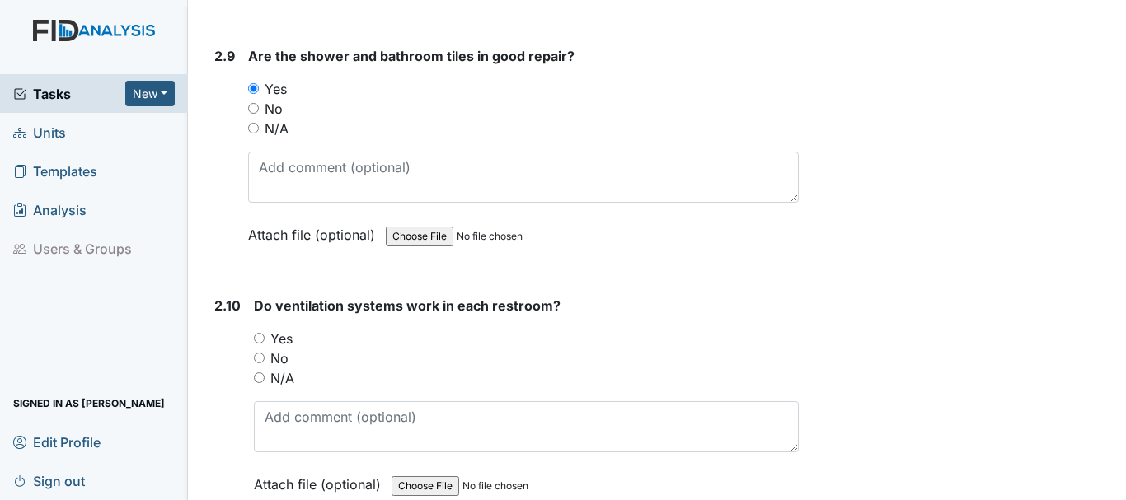
scroll to position [4861, 0]
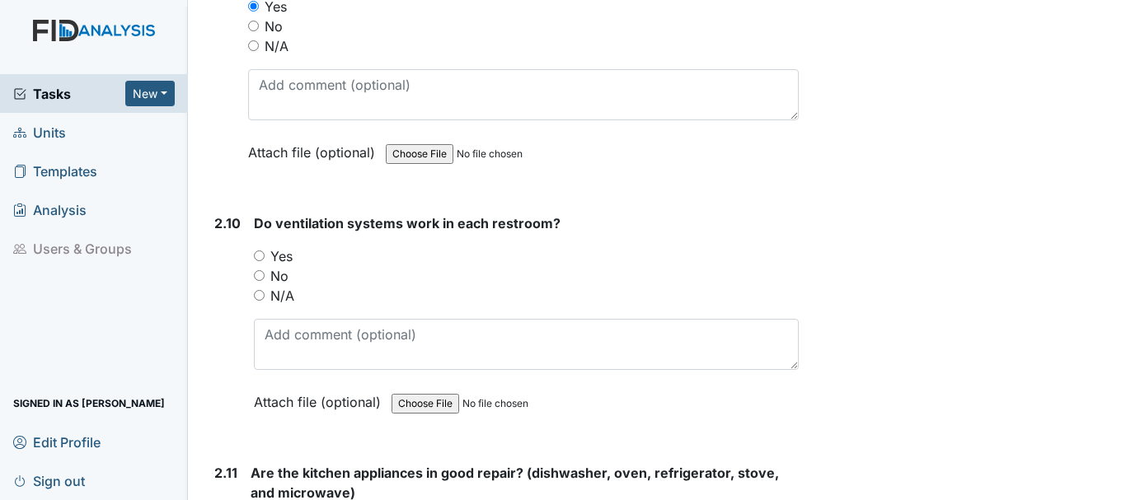
click at [262, 250] on input "Yes" at bounding box center [259, 255] width 11 height 11
radio input "true"
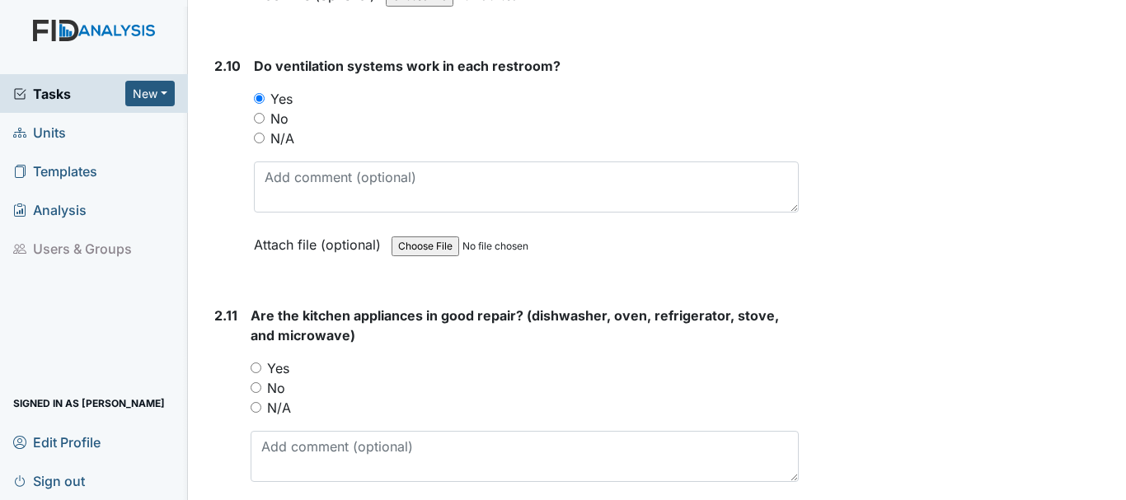
scroll to position [5026, 0]
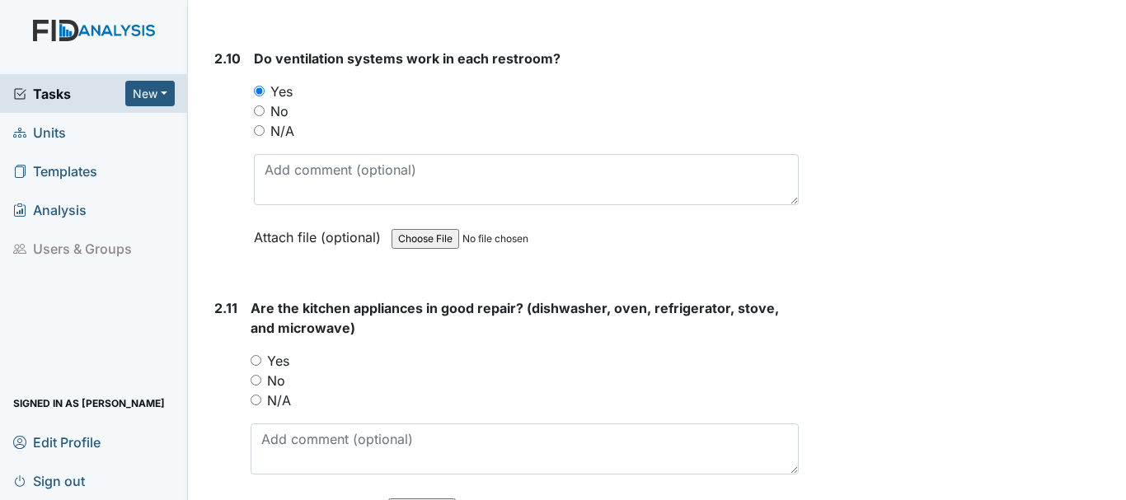
click at [255, 355] on input "Yes" at bounding box center [255, 360] width 11 height 11
radio input "true"
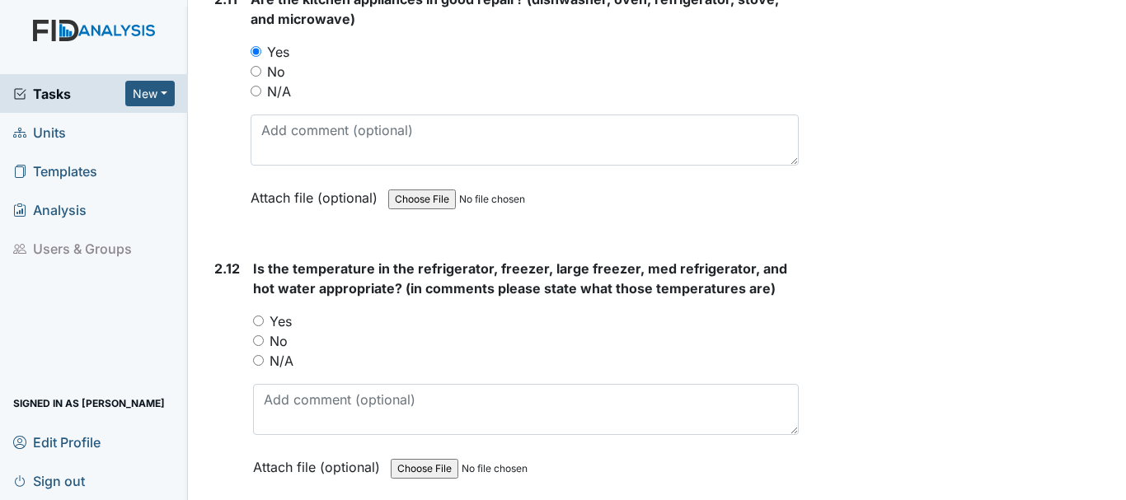
scroll to position [5356, 0]
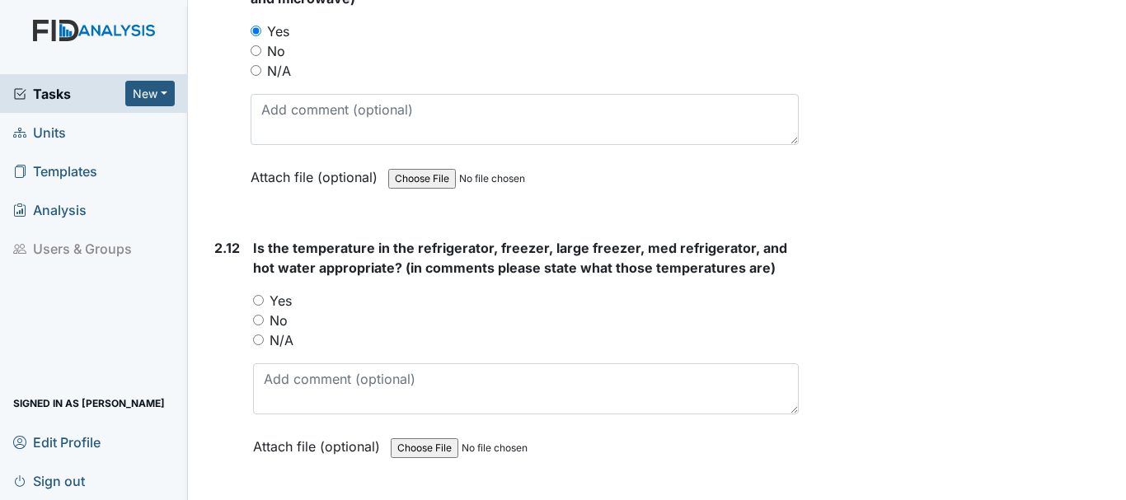
click at [259, 295] on input "Yes" at bounding box center [258, 300] width 11 height 11
radio input "true"
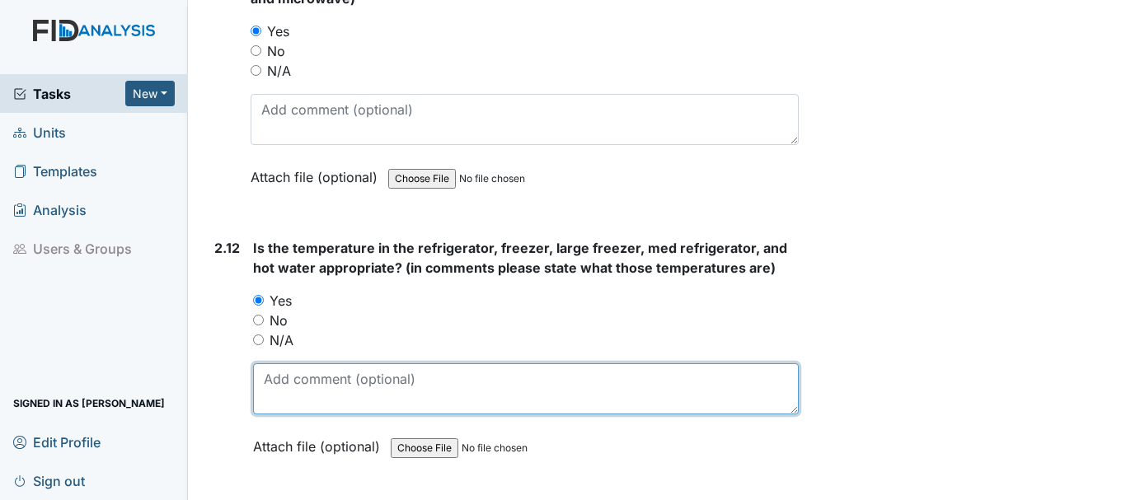
click at [278, 365] on textarea at bounding box center [525, 388] width 545 height 51
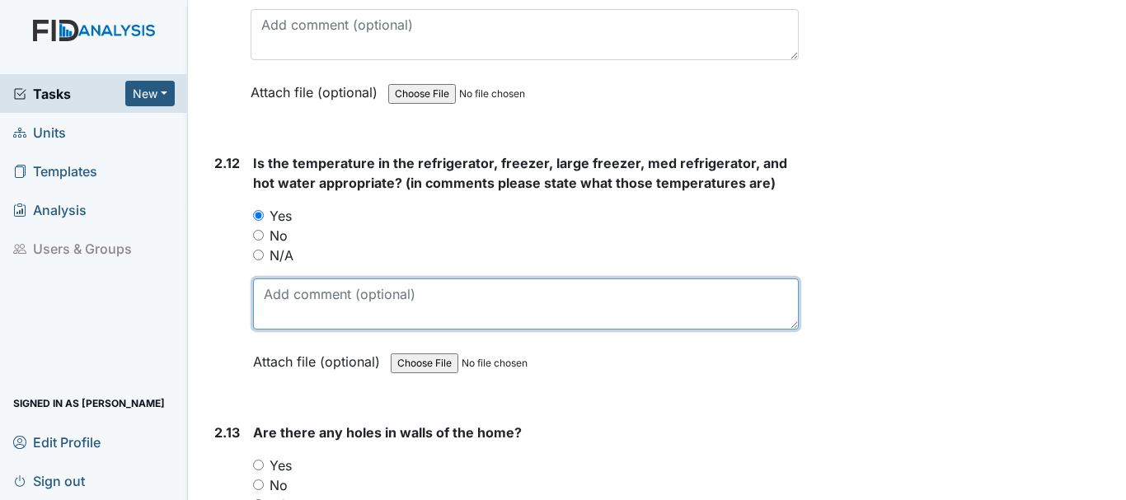
scroll to position [5521, 0]
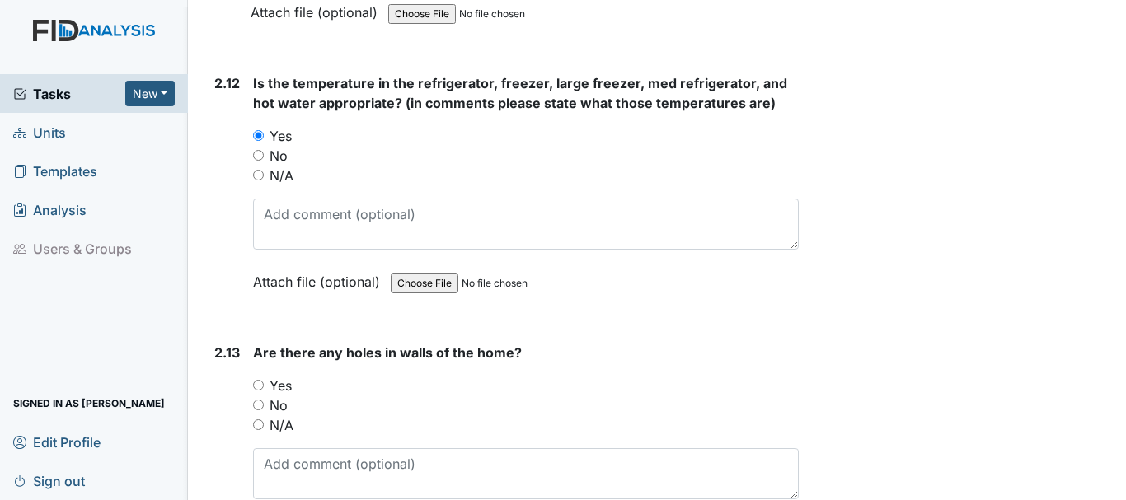
click at [257, 400] on input "No" at bounding box center [258, 405] width 11 height 11
radio input "true"
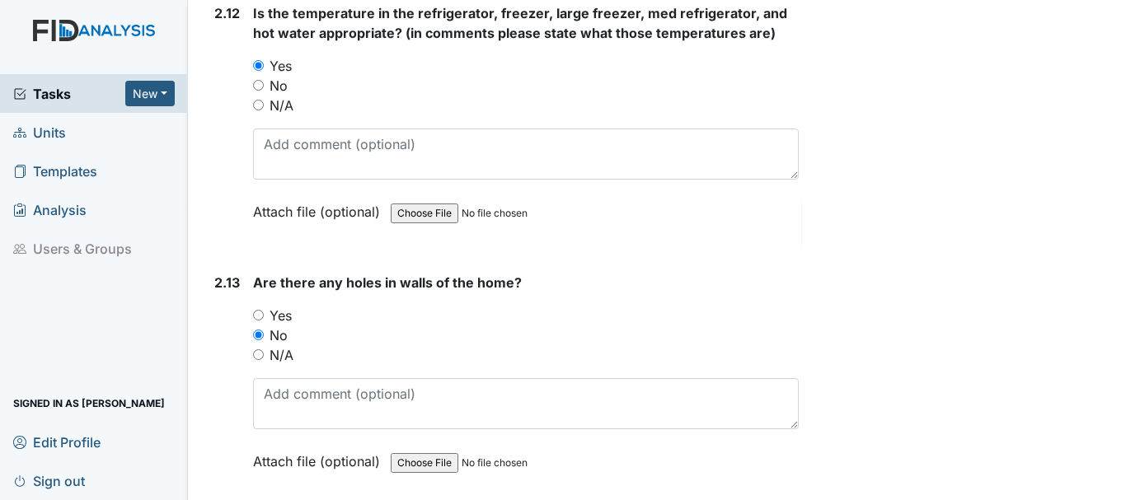
scroll to position [5685, 0]
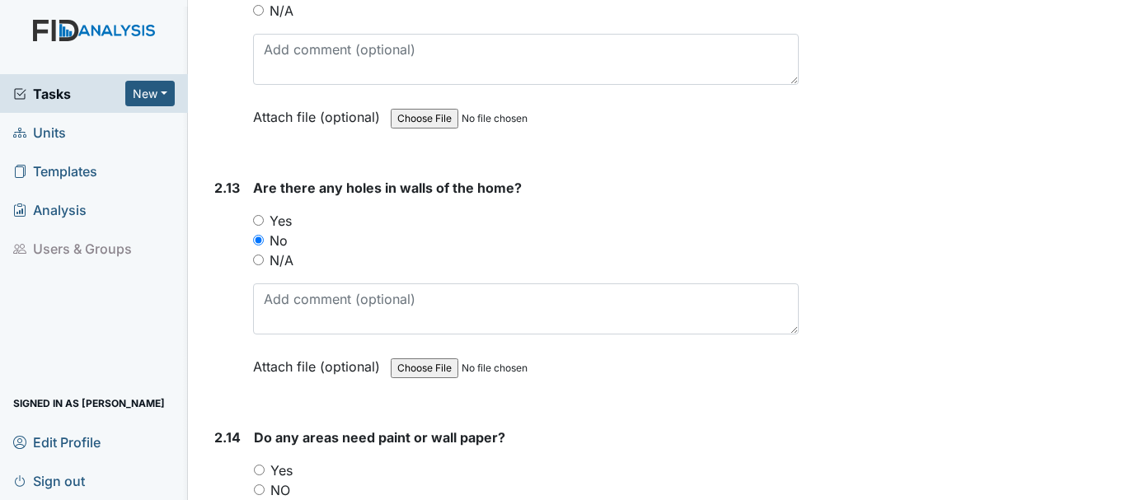
click at [256, 465] on input "Yes" at bounding box center [259, 470] width 11 height 11
radio input "true"
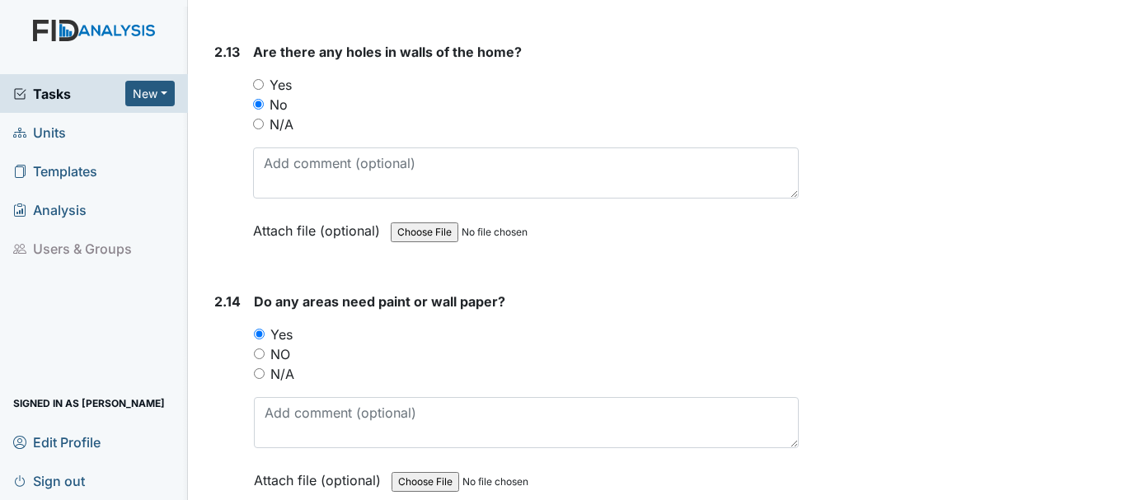
scroll to position [5850, 0]
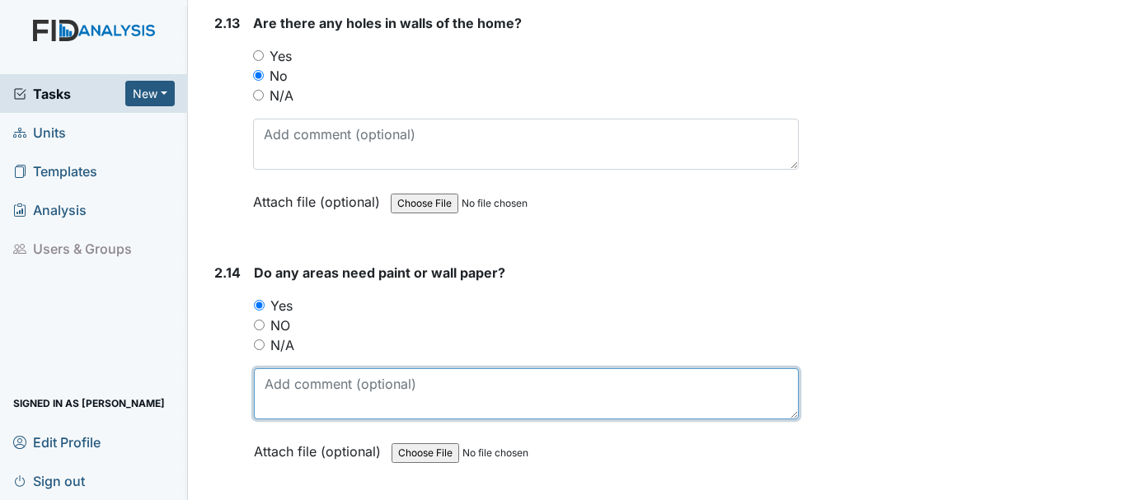
drag, startPoint x: 342, startPoint y: 374, endPoint x: 349, endPoint y: 384, distance: 11.9
click at [343, 376] on textarea at bounding box center [526, 393] width 545 height 51
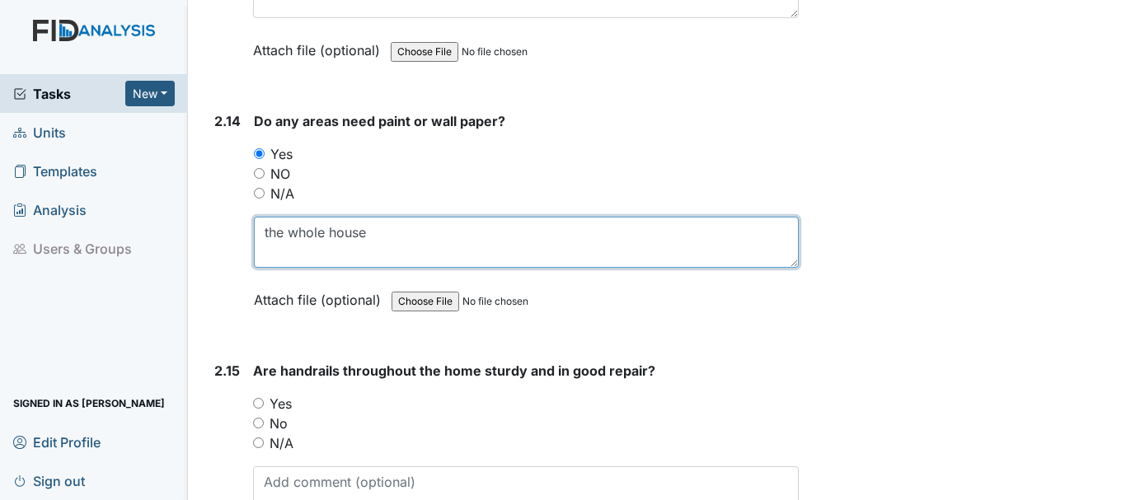
scroll to position [6015, 0]
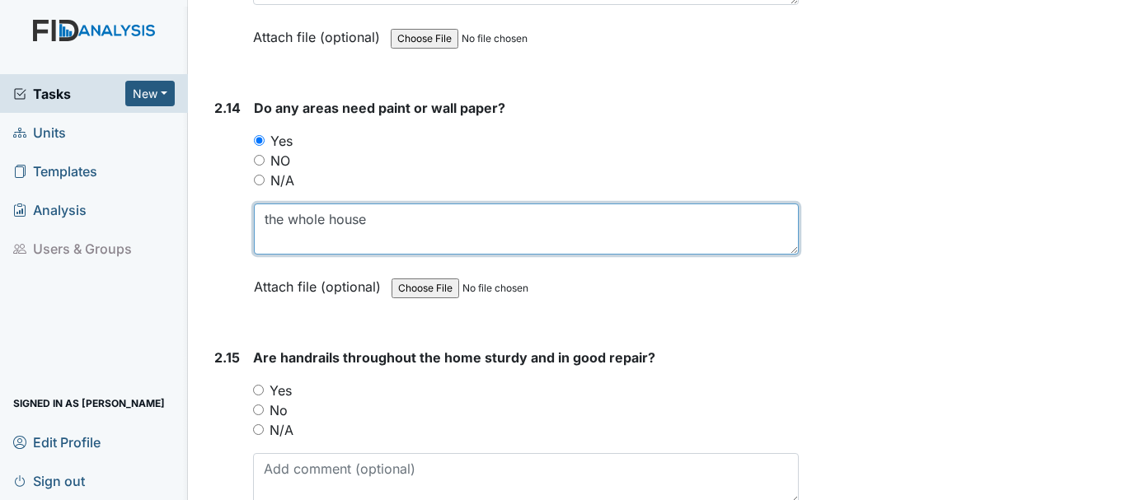
type textarea "the whole house"
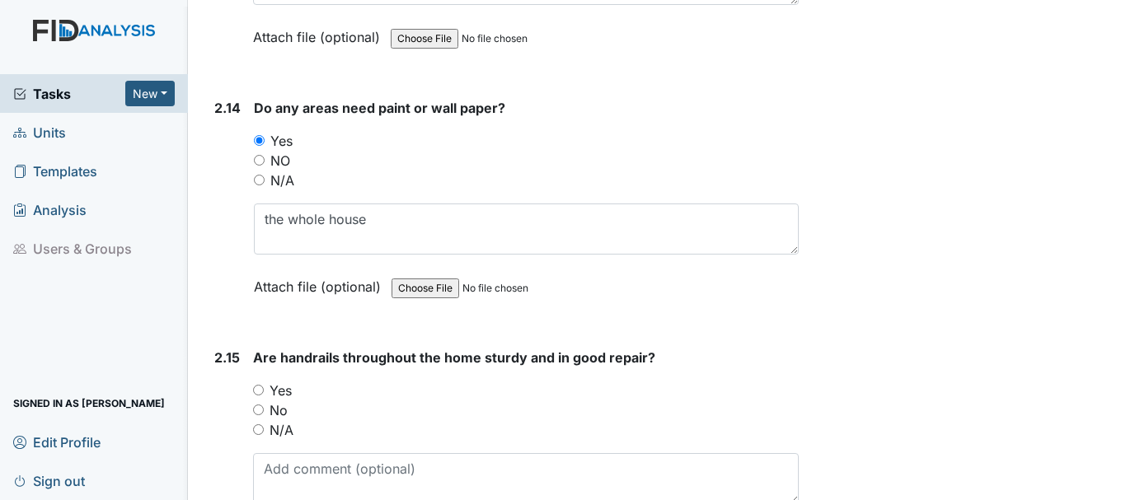
click at [266, 381] on div "Yes" at bounding box center [525, 391] width 545 height 20
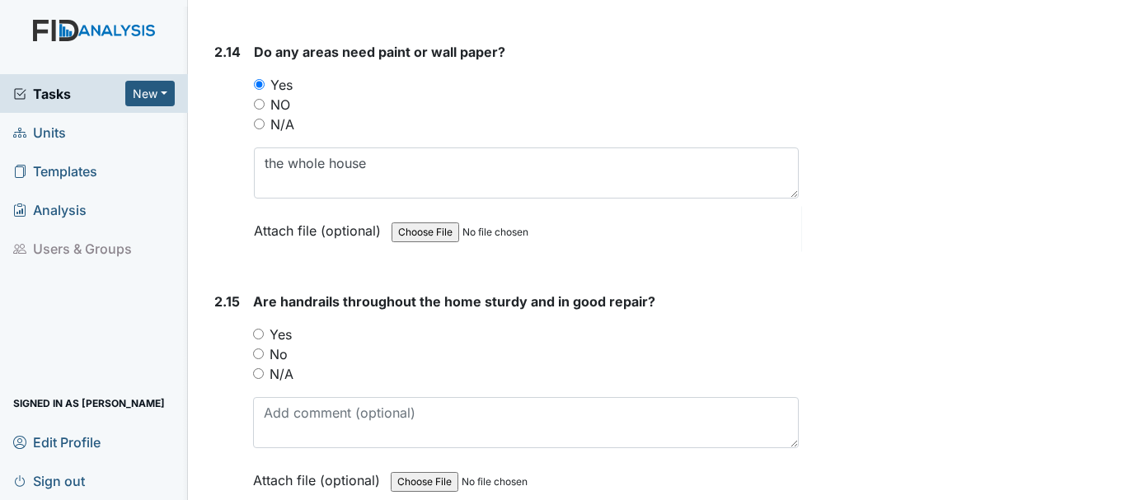
scroll to position [6097, 0]
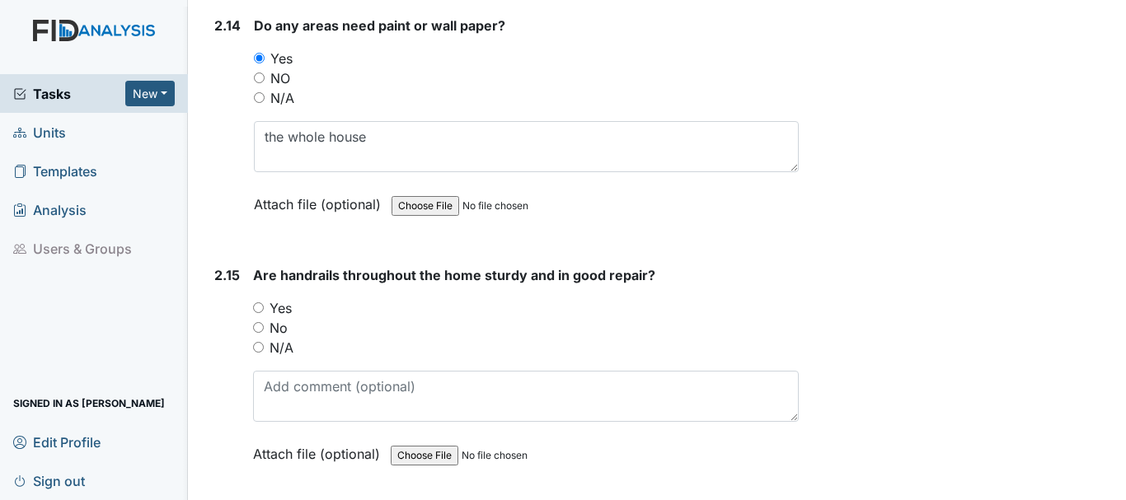
click at [260, 298] on div "Yes" at bounding box center [525, 308] width 545 height 20
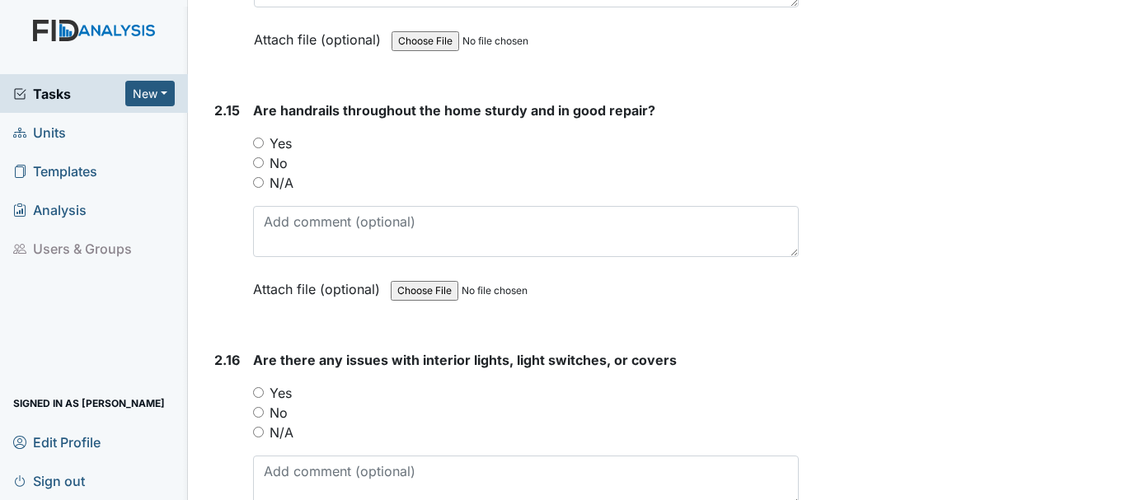
click at [260, 138] on input "Yes" at bounding box center [258, 143] width 11 height 11
radio input "true"
click at [258, 407] on input "No" at bounding box center [258, 412] width 11 height 11
radio input "true"
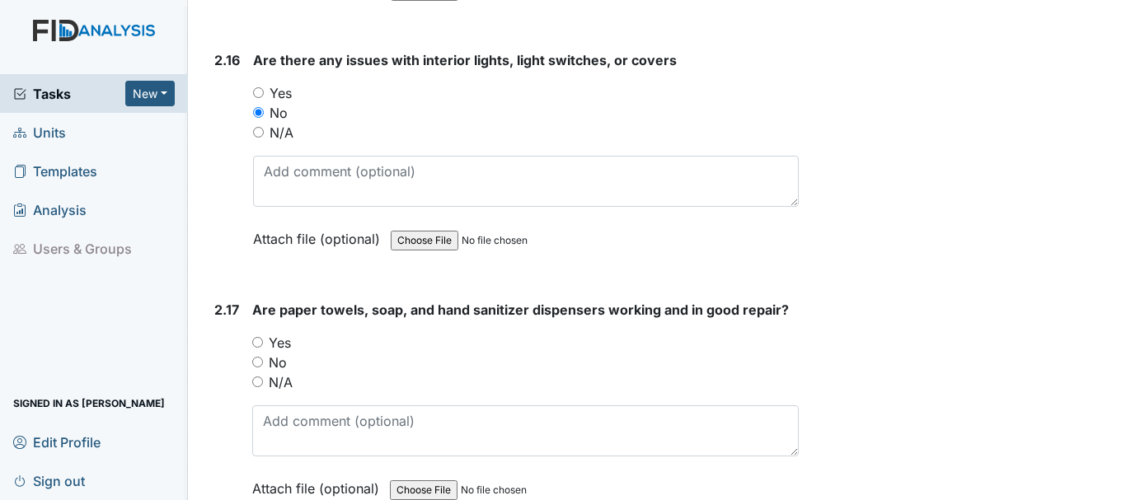
scroll to position [6592, 0]
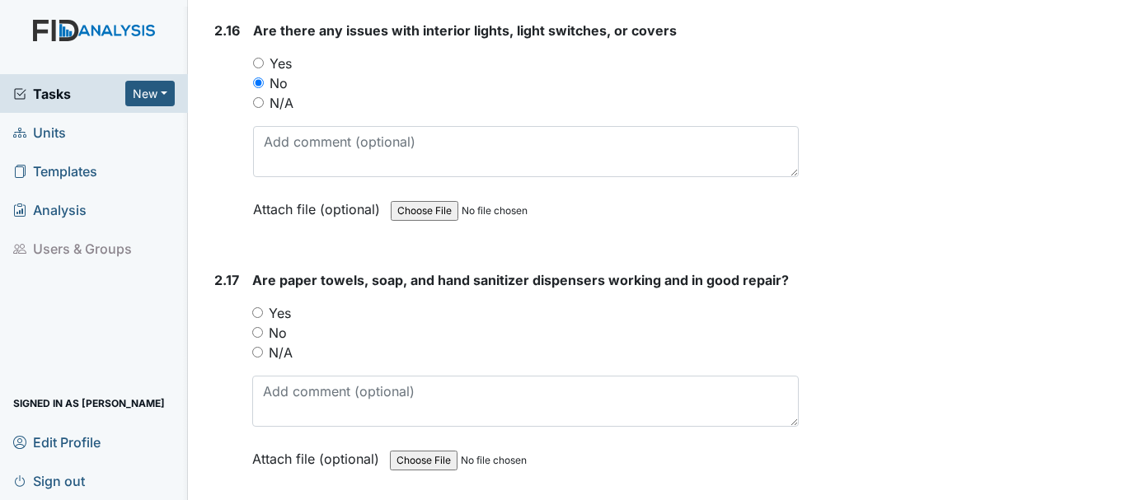
click at [254, 307] on input "Yes" at bounding box center [257, 312] width 11 height 11
radio input "true"
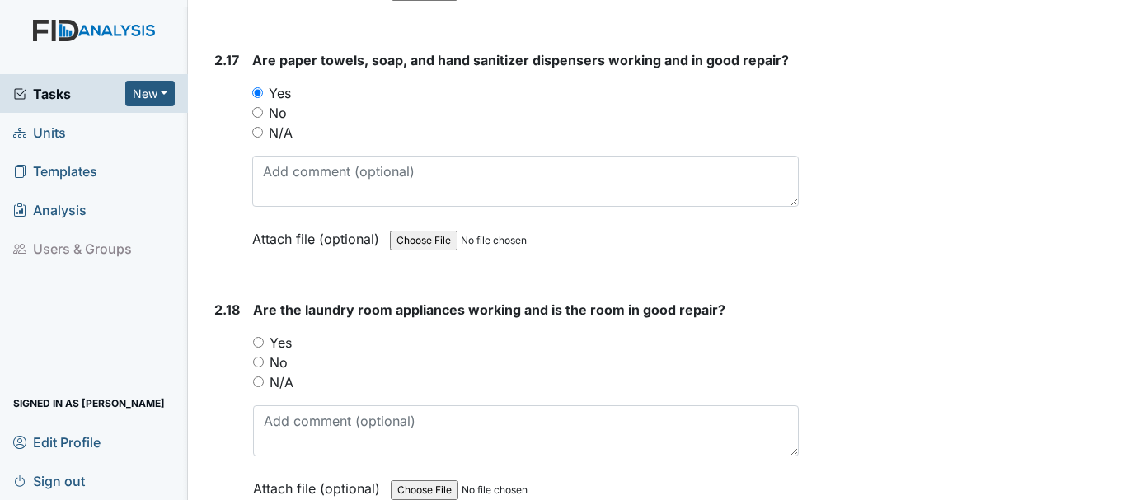
scroll to position [6921, 0]
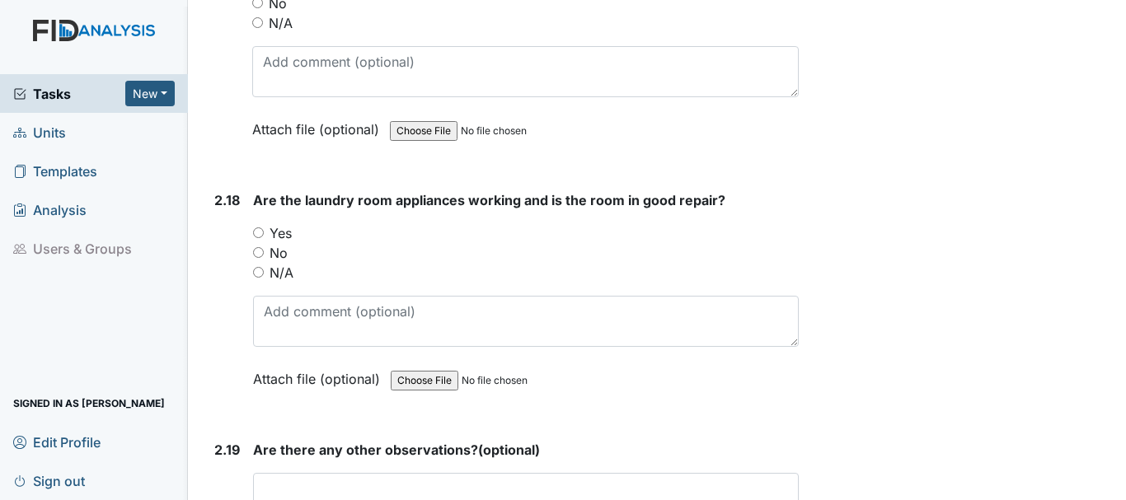
click at [257, 227] on input "Yes" at bounding box center [258, 232] width 11 height 11
radio input "true"
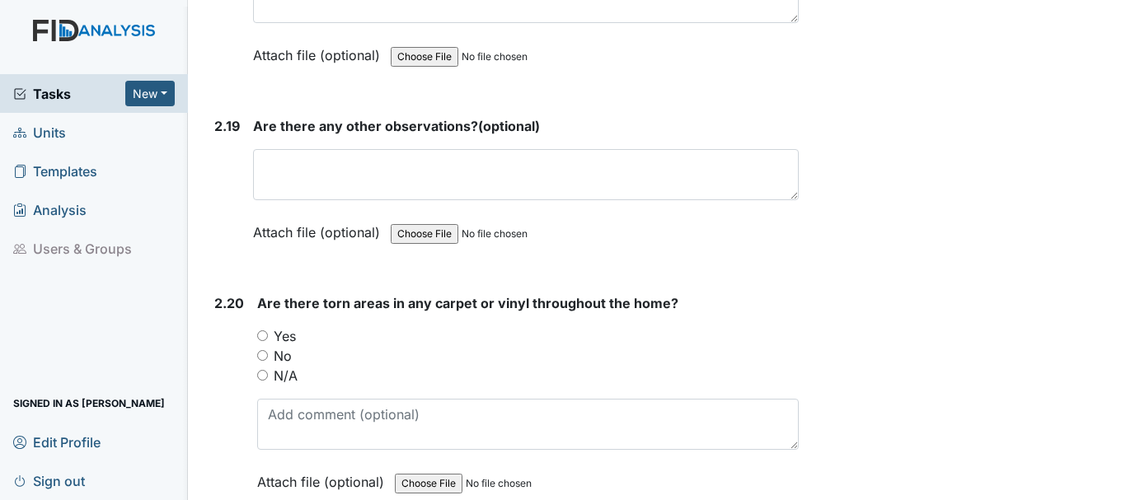
scroll to position [7251, 0]
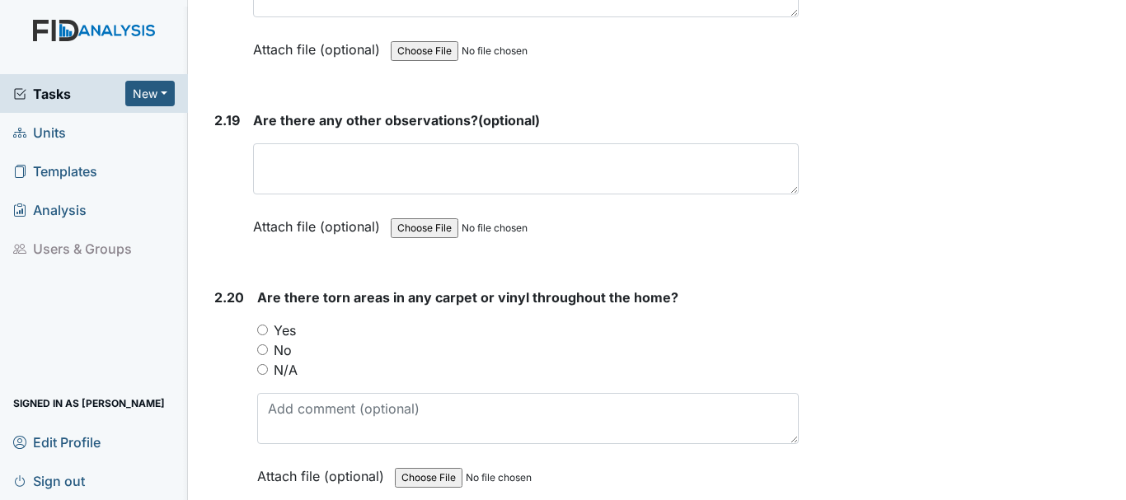
click at [261, 344] on input "No" at bounding box center [262, 349] width 11 height 11
radio input "true"
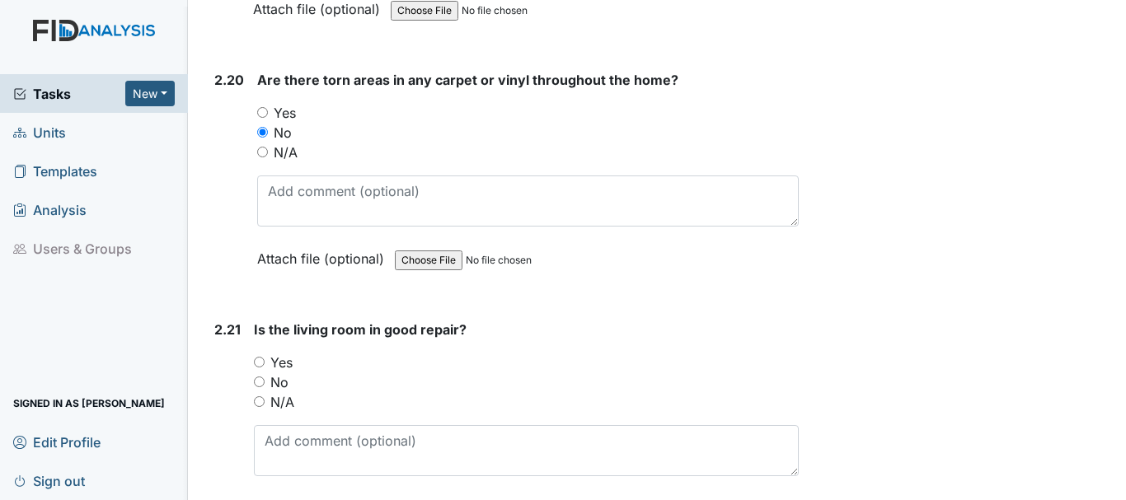
scroll to position [7498, 0]
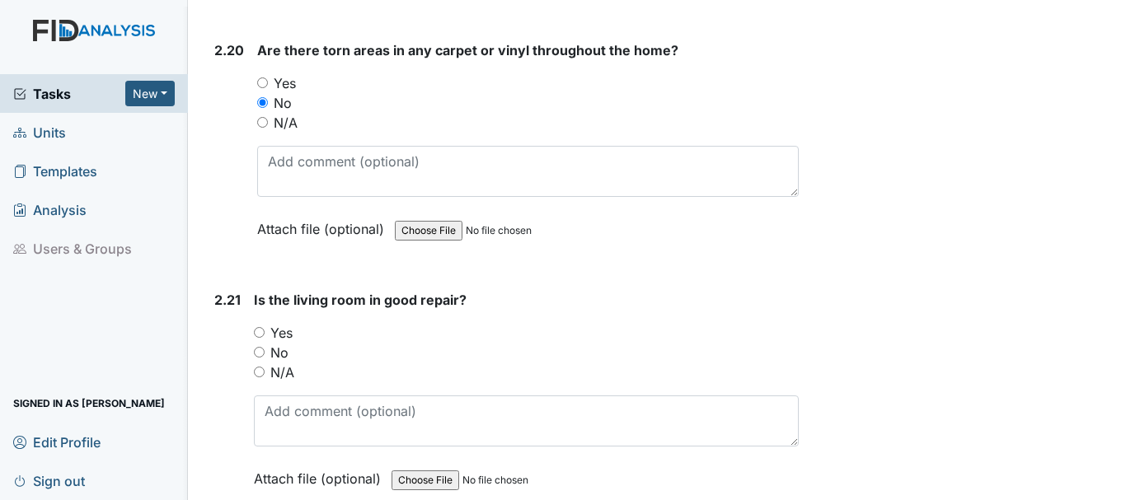
click at [258, 327] on input "Yes" at bounding box center [259, 332] width 11 height 11
radio input "true"
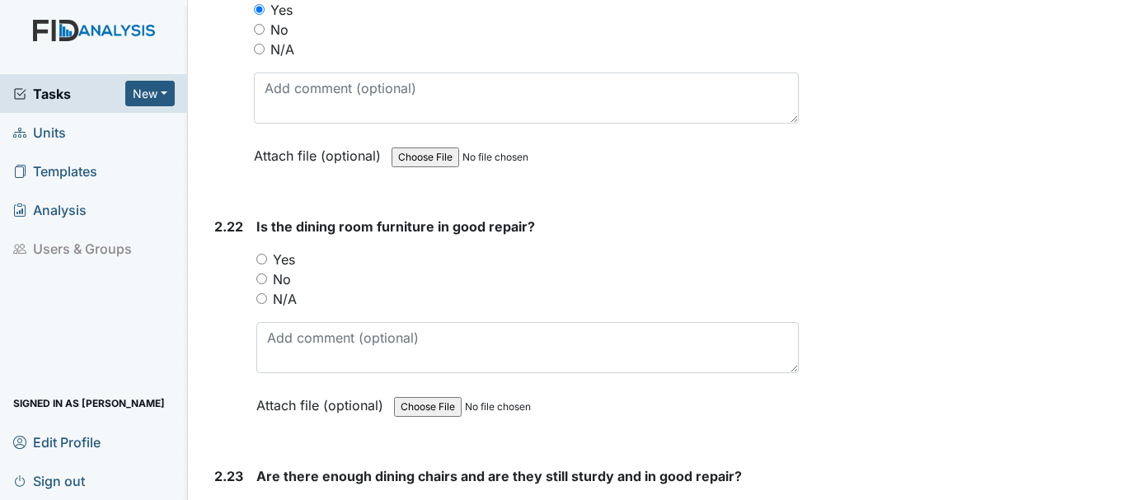
scroll to position [7828, 0]
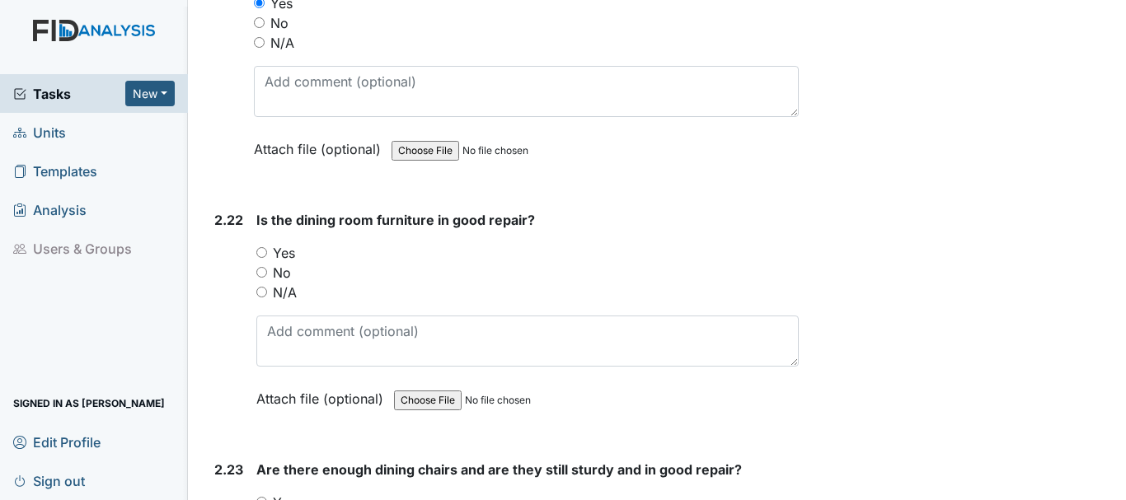
click at [264, 247] on input "Yes" at bounding box center [261, 252] width 11 height 11
radio input "true"
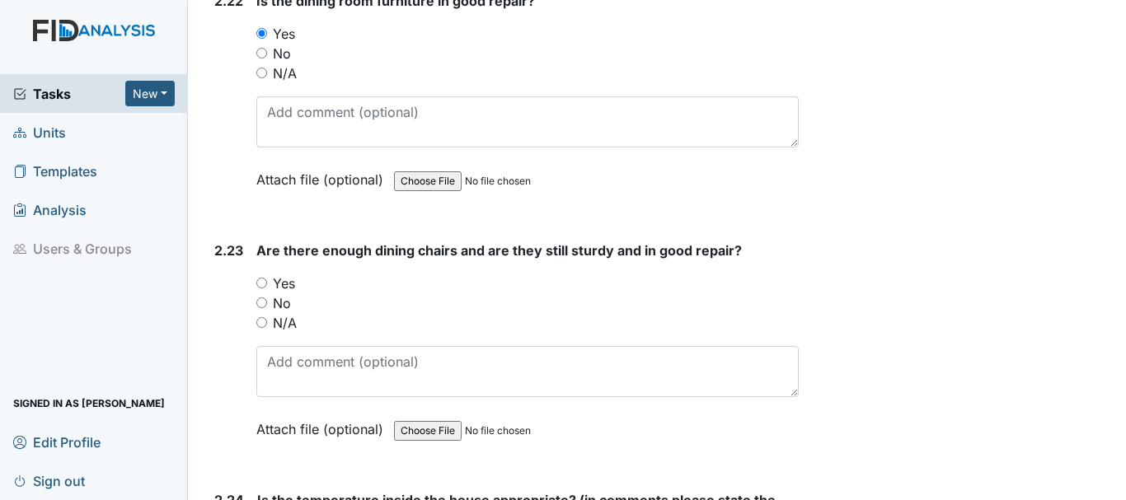
scroll to position [8075, 0]
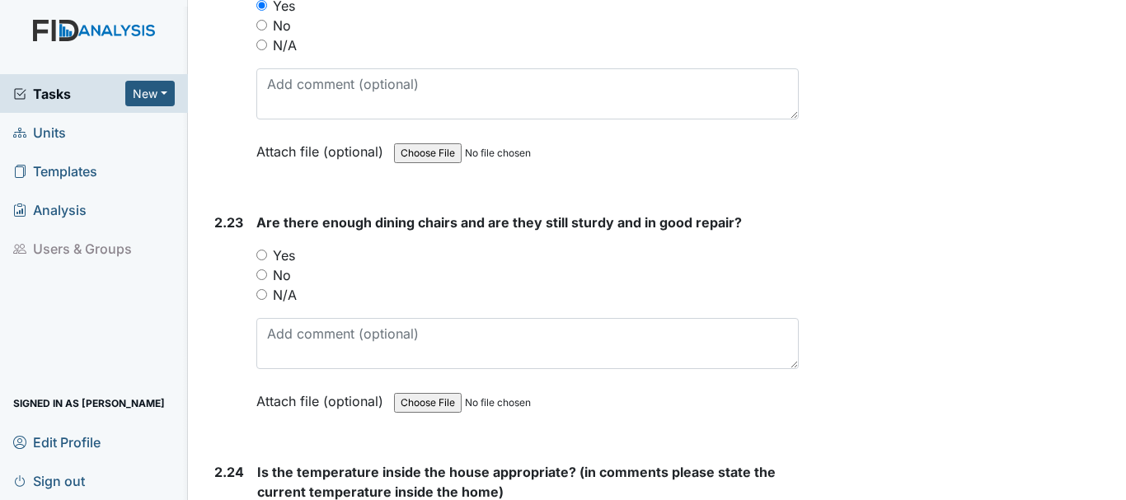
click at [261, 250] on input "Yes" at bounding box center [261, 255] width 11 height 11
radio input "true"
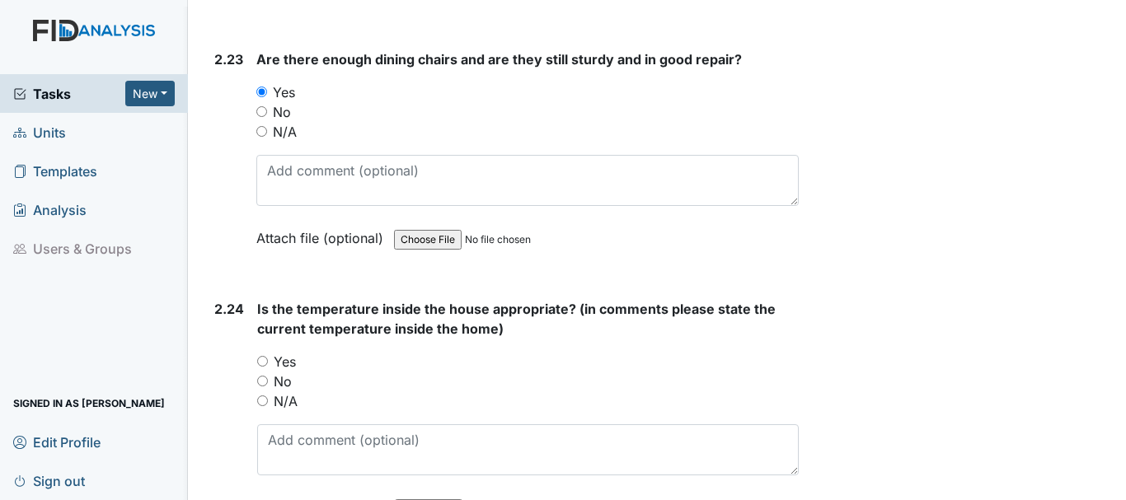
scroll to position [8240, 0]
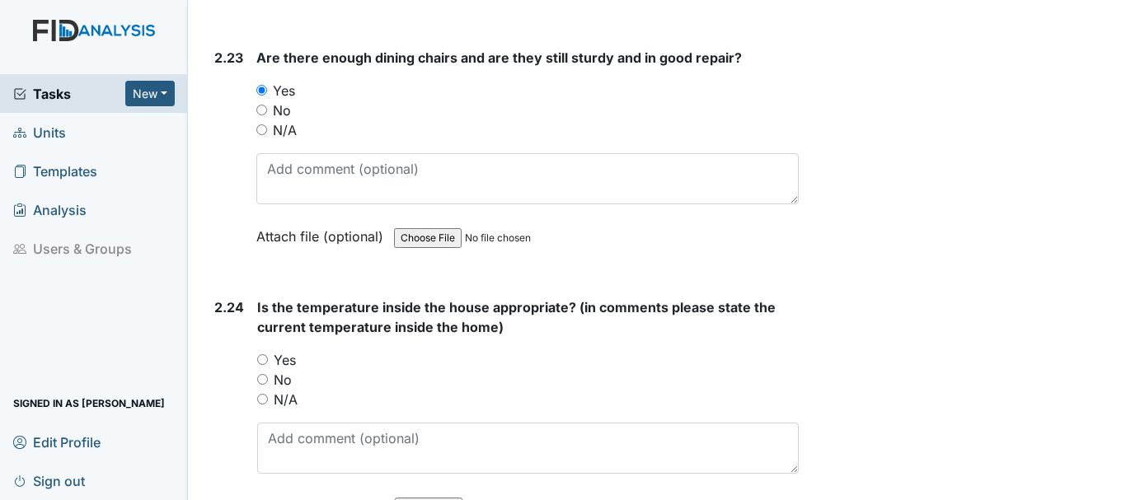
click at [264, 354] on input "Yes" at bounding box center [262, 359] width 11 height 11
radio input "true"
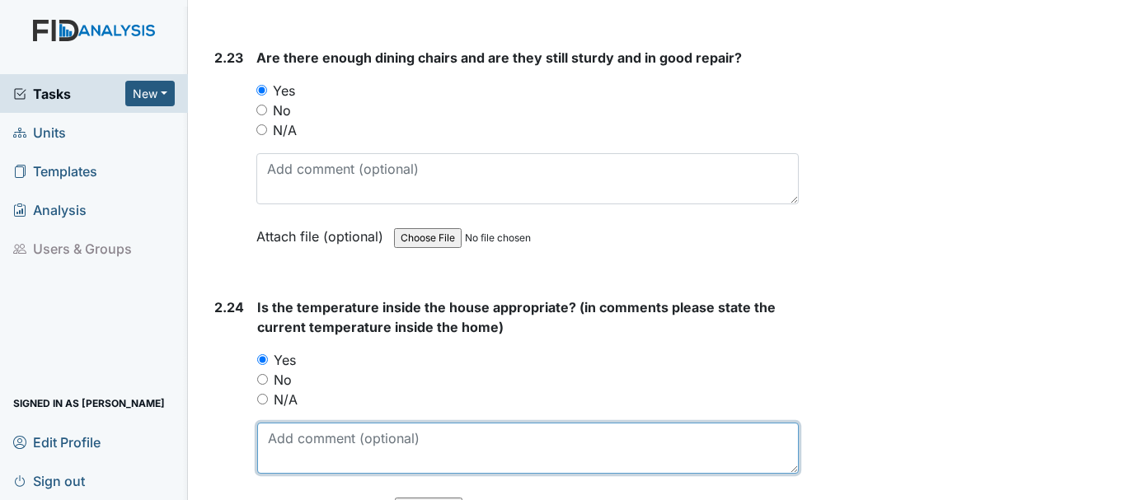
click at [313, 423] on textarea at bounding box center [527, 448] width 541 height 51
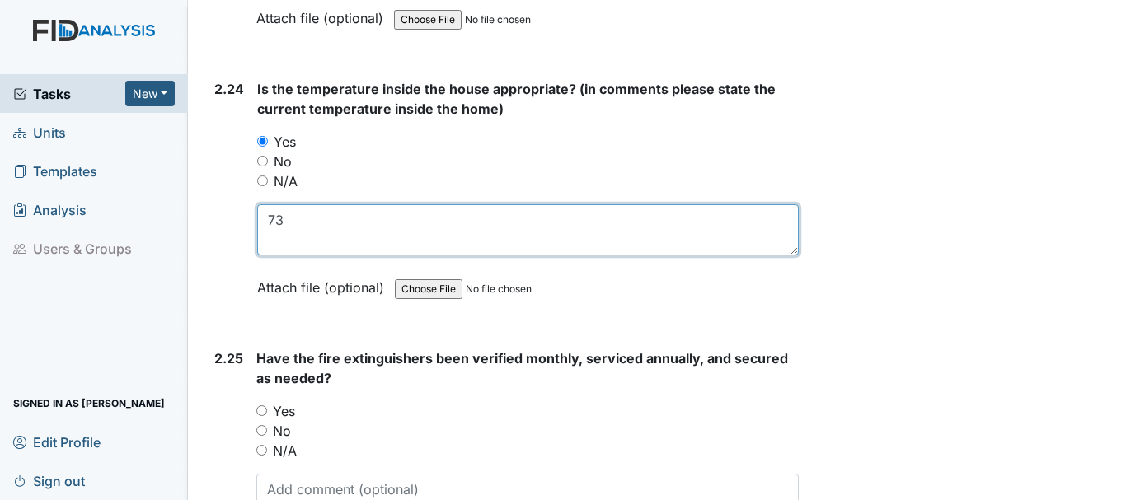
scroll to position [8487, 0]
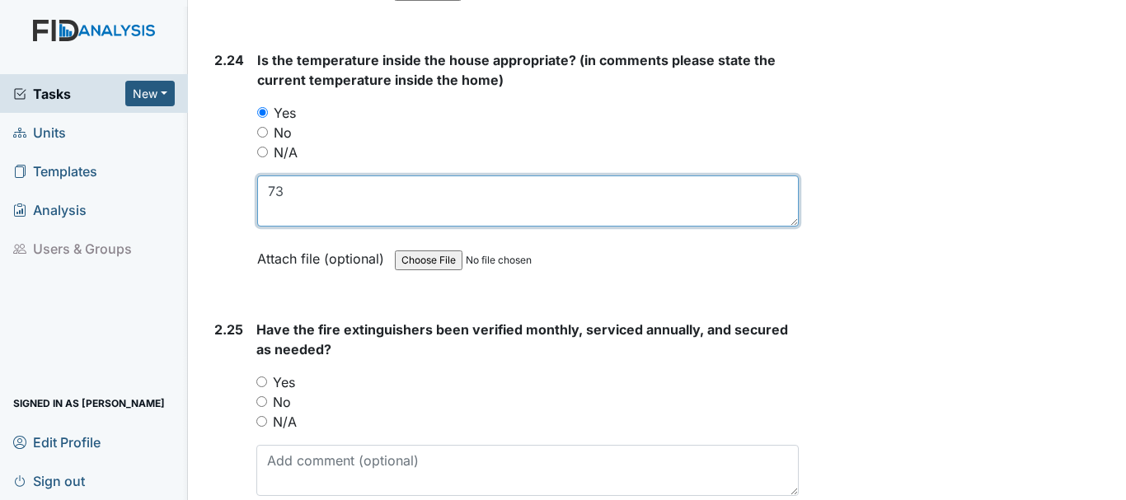
type textarea "73"
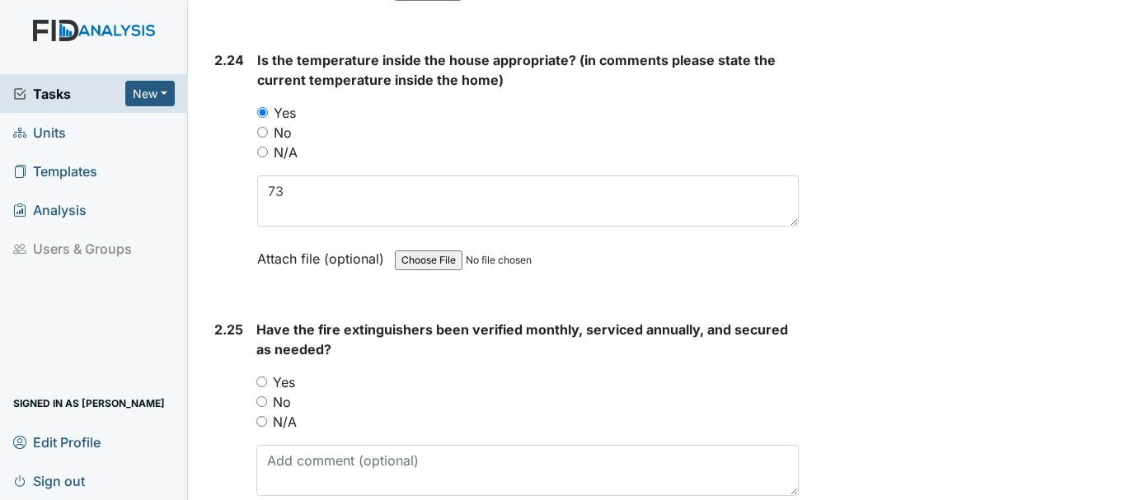
click at [262, 377] on input "Yes" at bounding box center [261, 382] width 11 height 11
radio input "true"
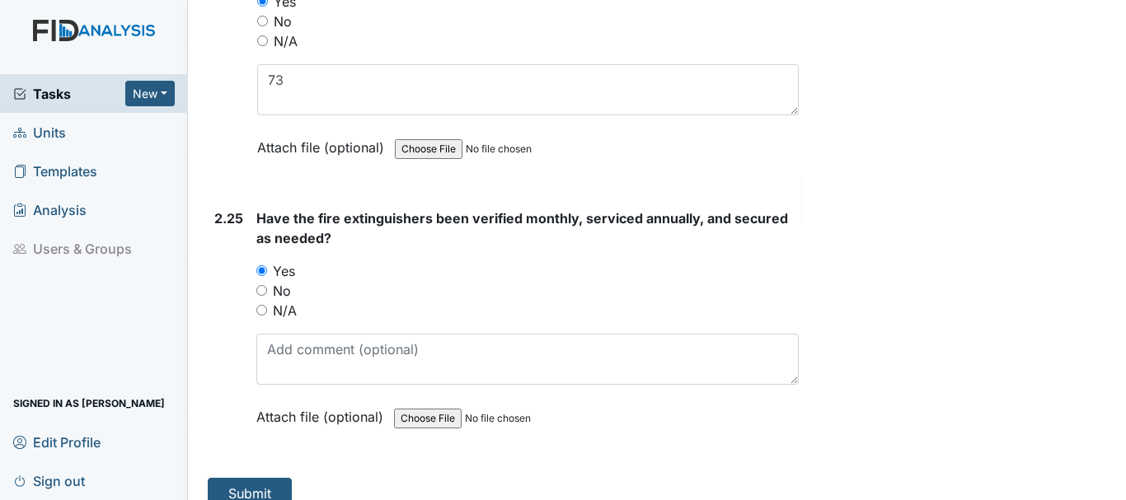
scroll to position [8601, 0]
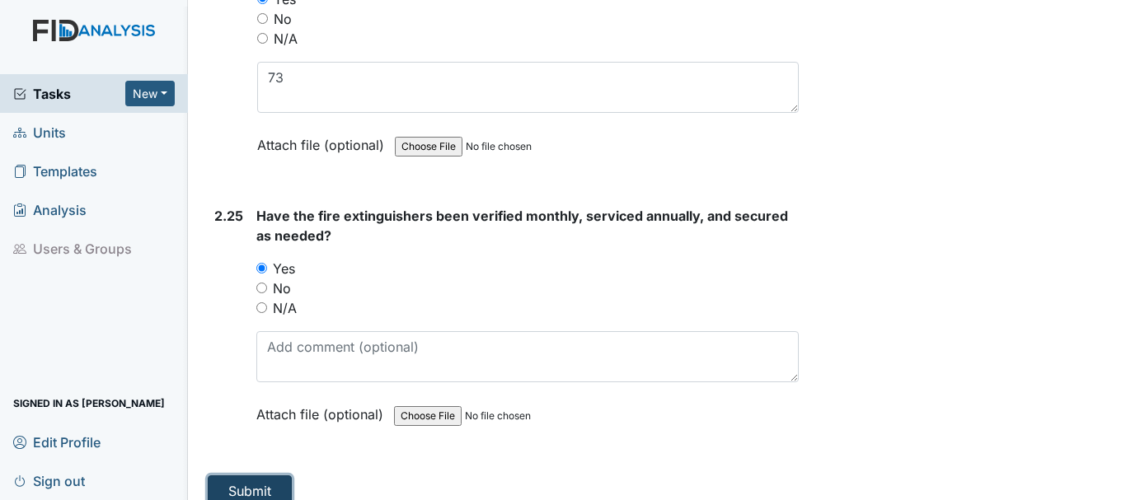
click at [255, 475] on button "Submit" at bounding box center [250, 490] width 84 height 31
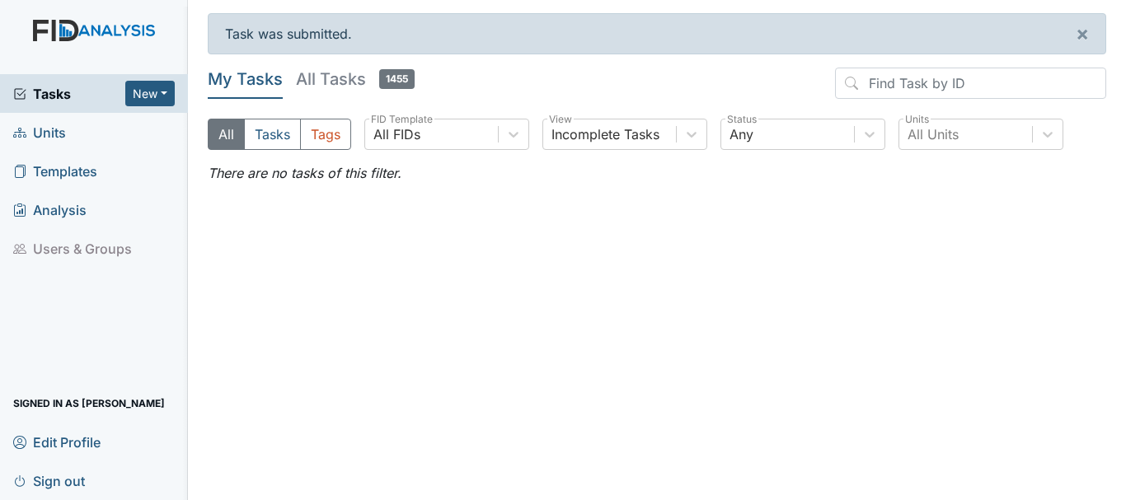
click at [53, 99] on span "Tasks" at bounding box center [69, 94] width 112 height 20
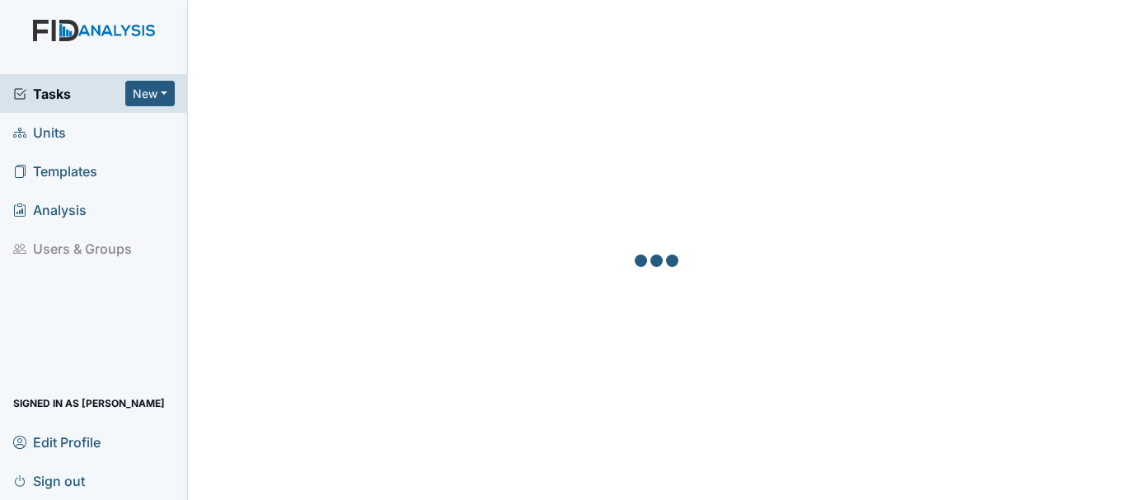
click at [46, 137] on span "Units" at bounding box center [39, 132] width 53 height 26
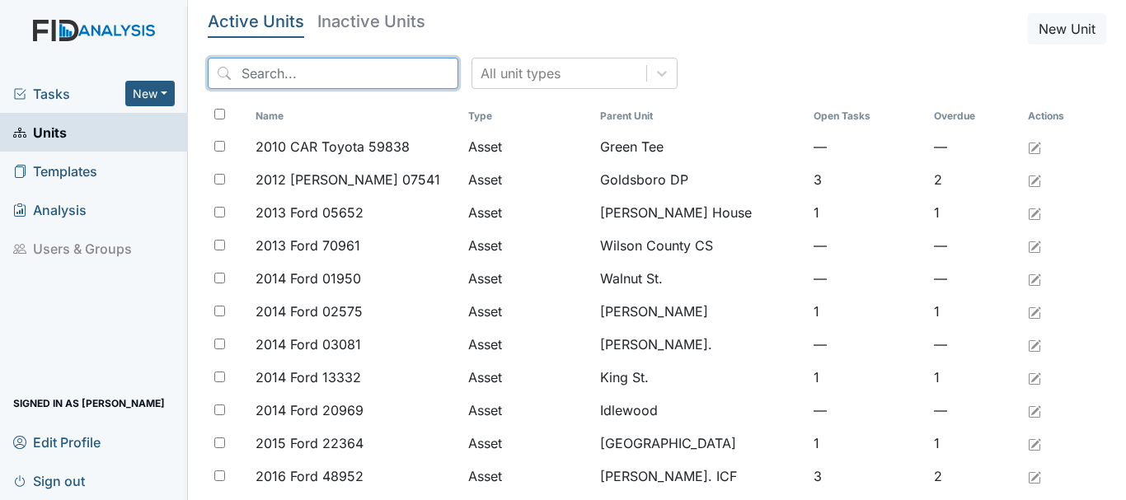
click at [317, 76] on input "search" at bounding box center [333, 73] width 250 height 31
